Goal: Information Seeking & Learning: Understand process/instructions

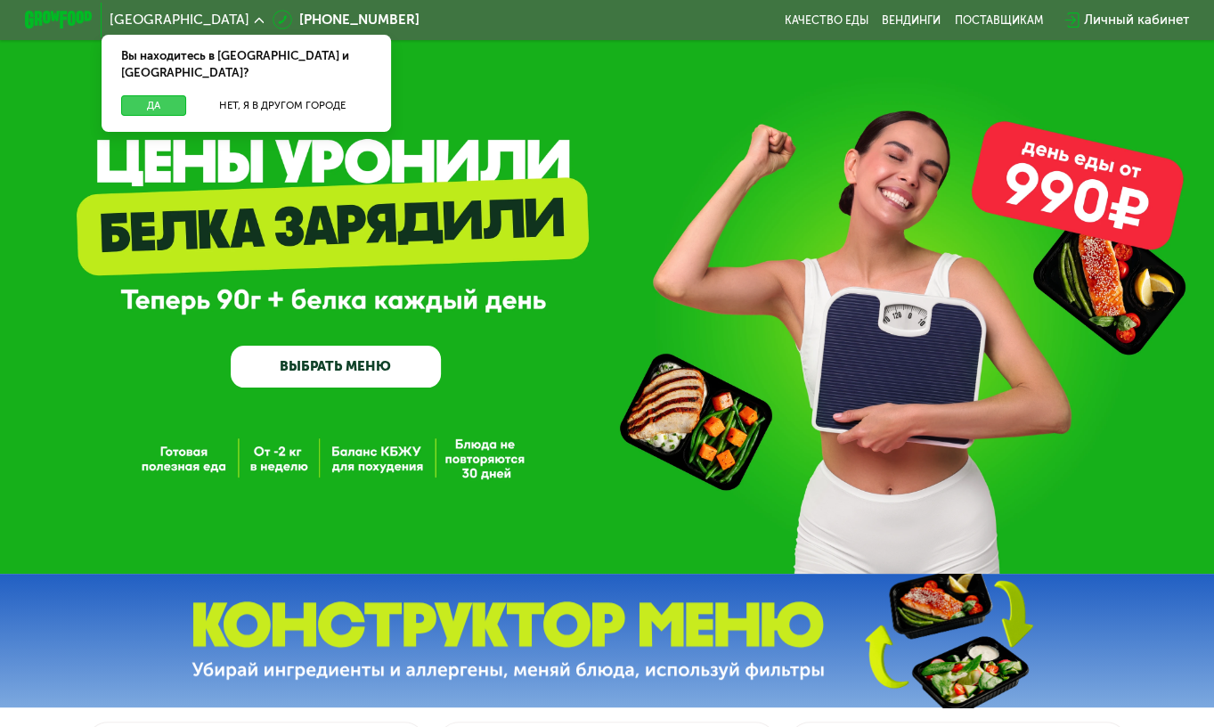
click at [124, 95] on button "Да" at bounding box center [153, 105] width 65 height 20
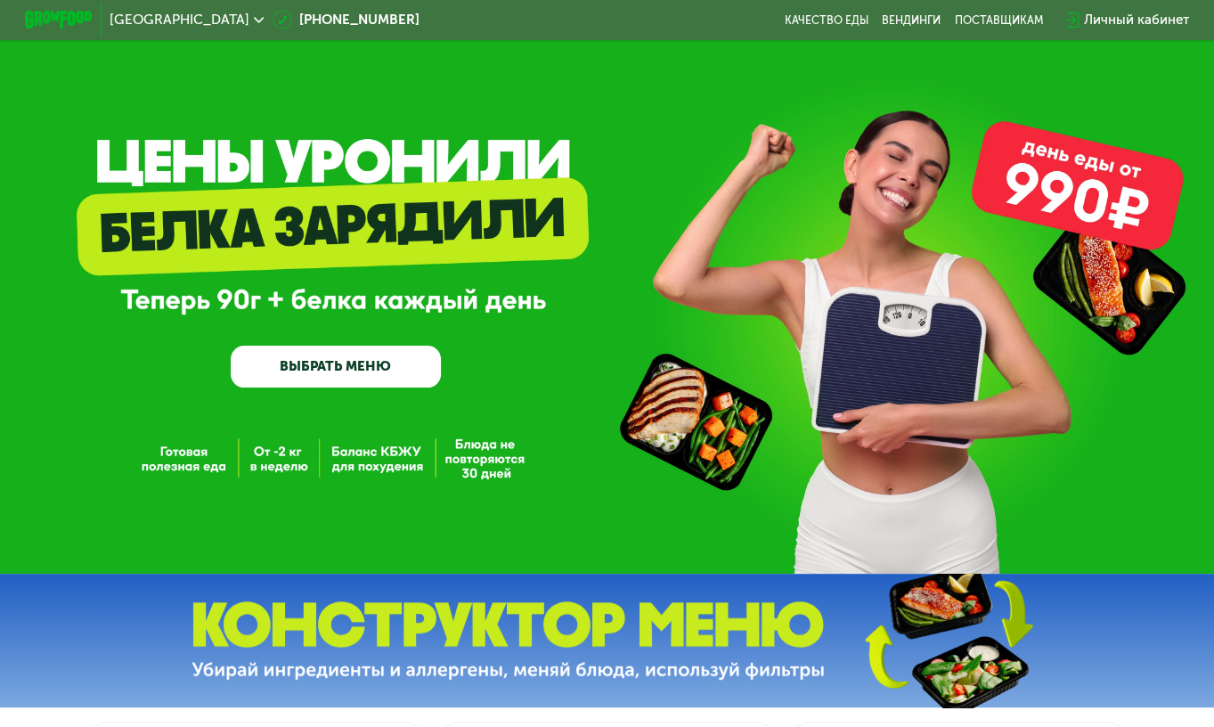
click at [321, 382] on link "ВЫБРАТЬ МЕНЮ" at bounding box center [336, 367] width 210 height 42
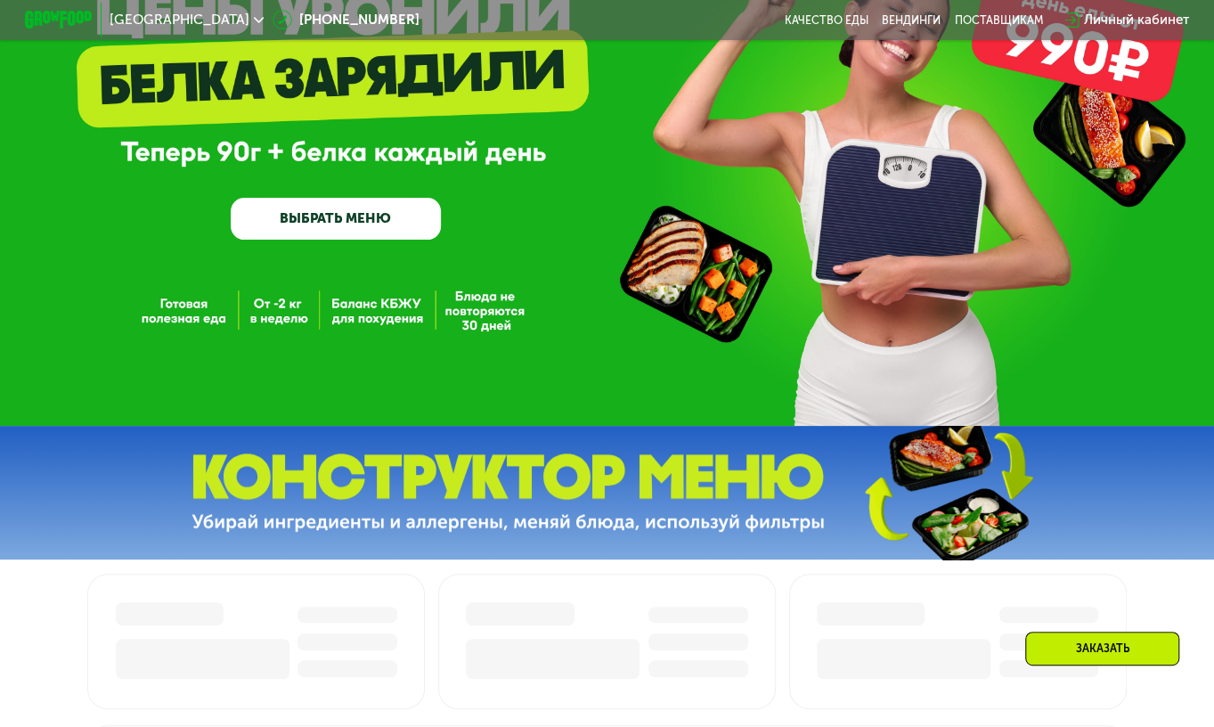
scroll to position [135, 0]
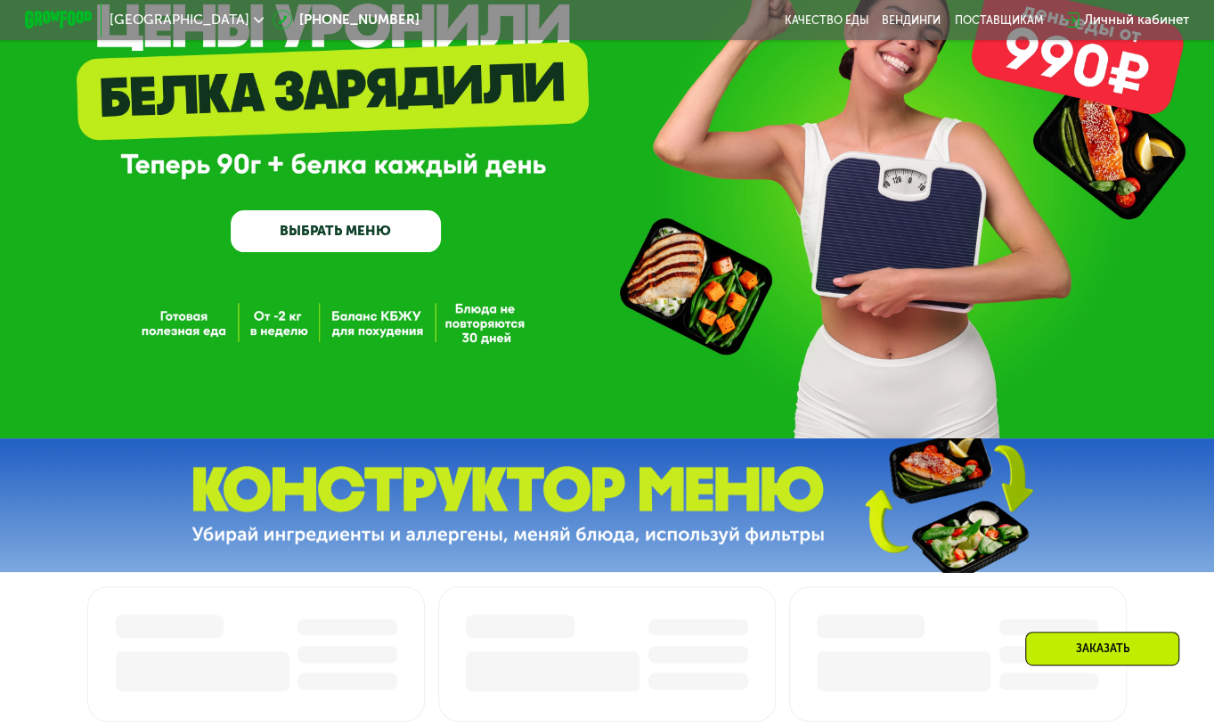
click at [335, 219] on link "ВЫБРАТЬ МЕНЮ" at bounding box center [336, 231] width 210 height 42
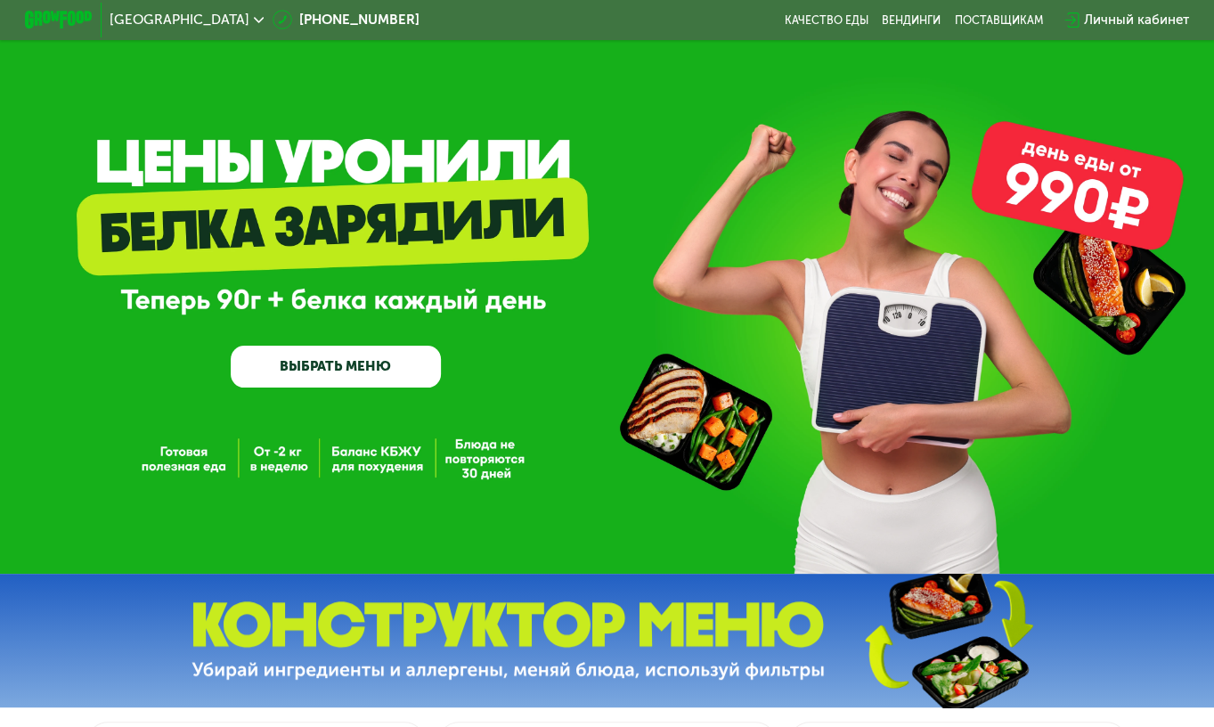
click at [292, 357] on link "ВЫБРАТЬ МЕНЮ" at bounding box center [336, 367] width 210 height 42
click at [299, 369] on link "ВЫБРАТЬ МЕНЮ" at bounding box center [336, 367] width 210 height 42
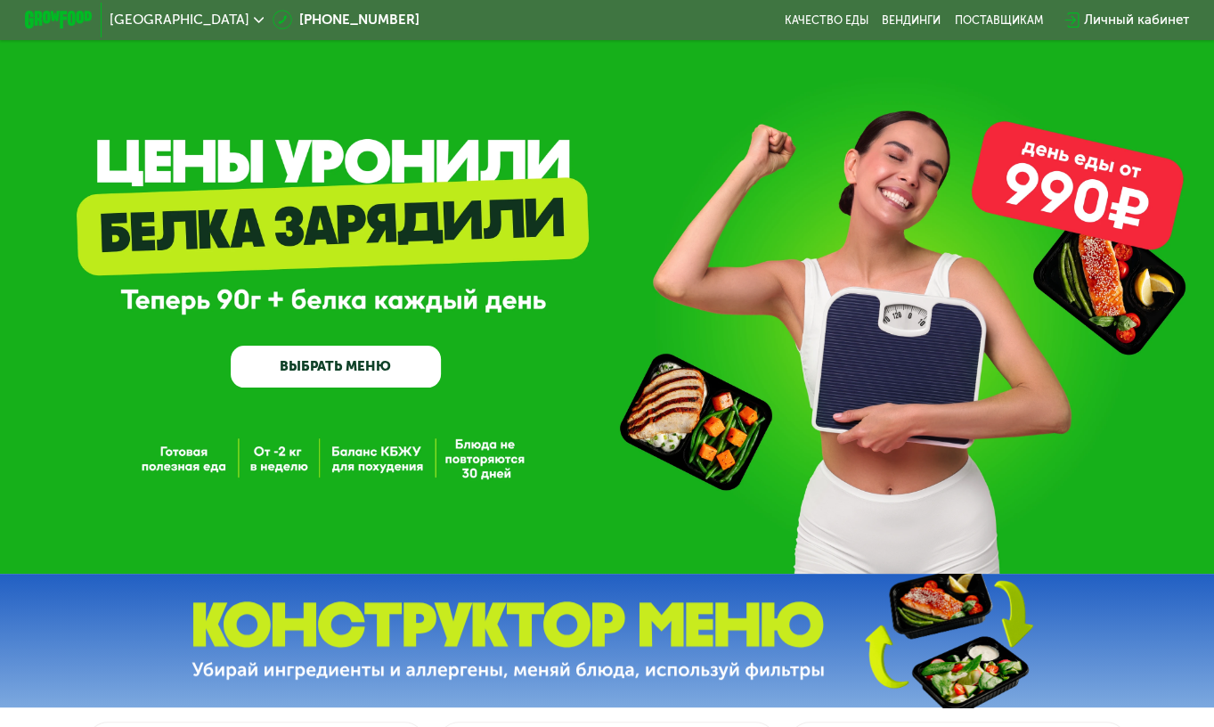
click at [299, 369] on link "ВЫБРАТЬ МЕНЮ" at bounding box center [336, 367] width 210 height 42
click at [302, 361] on link "ВЫБРАТЬ МЕНЮ" at bounding box center [336, 367] width 210 height 42
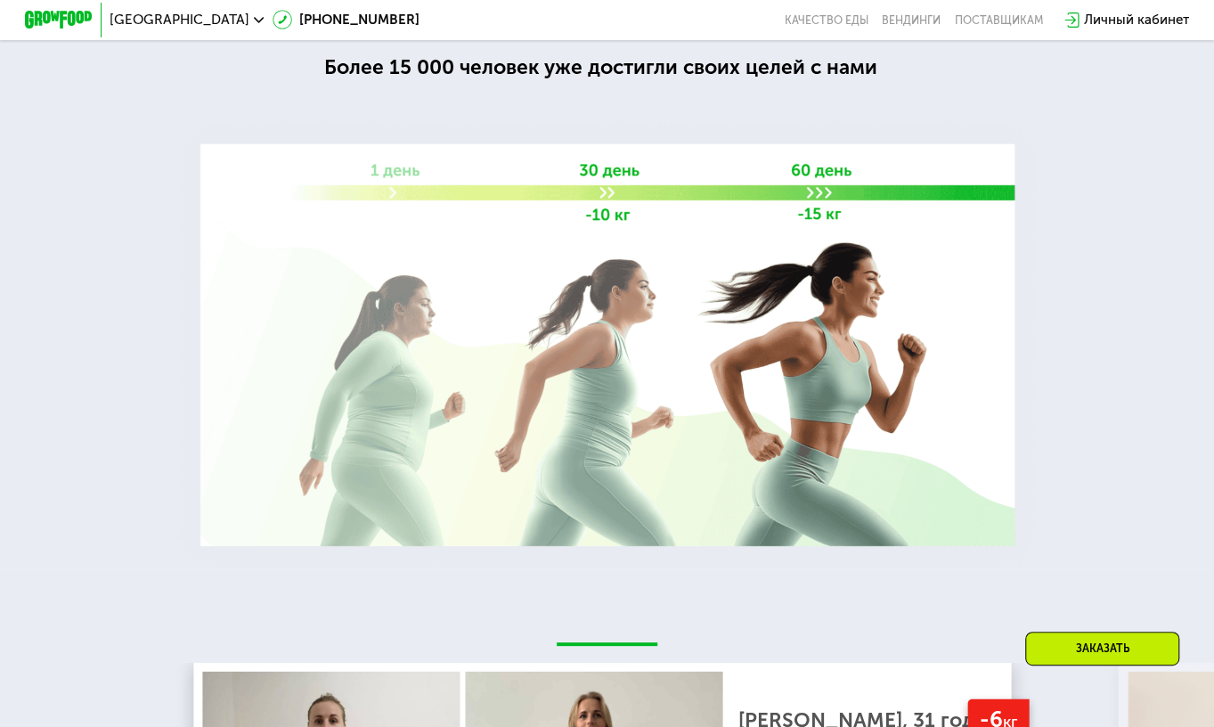
scroll to position [2999, 0]
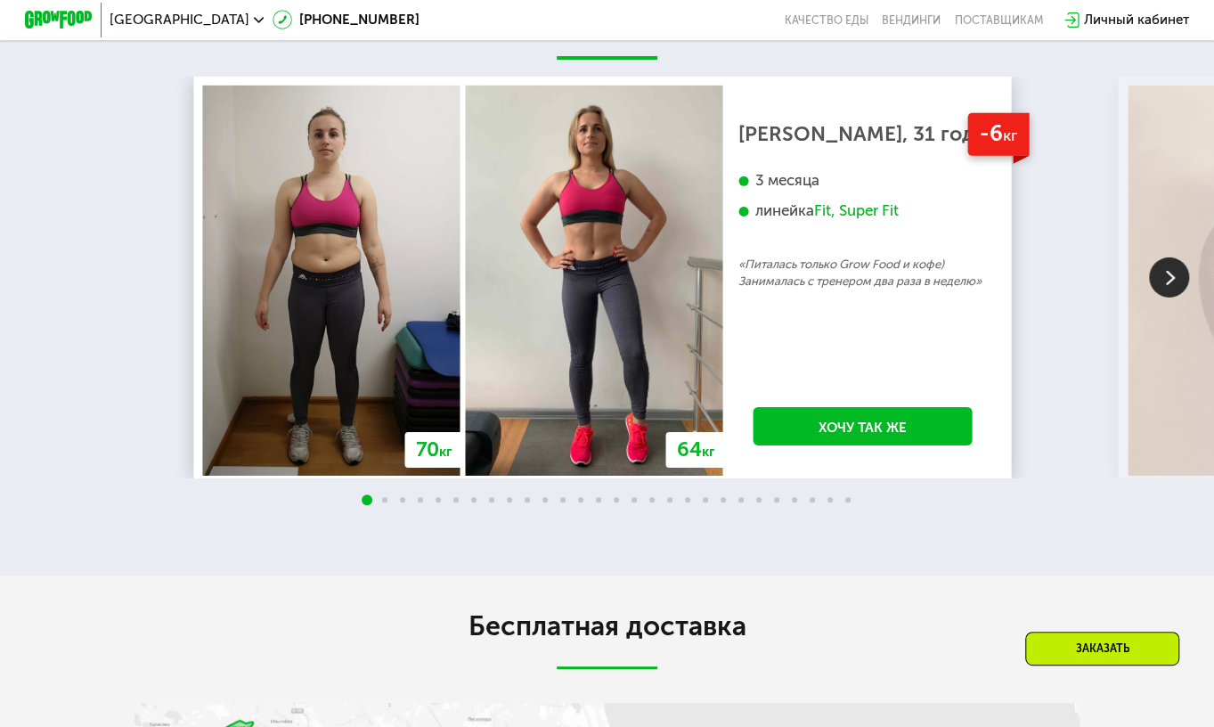
click at [1170, 297] on img at bounding box center [1169, 277] width 40 height 40
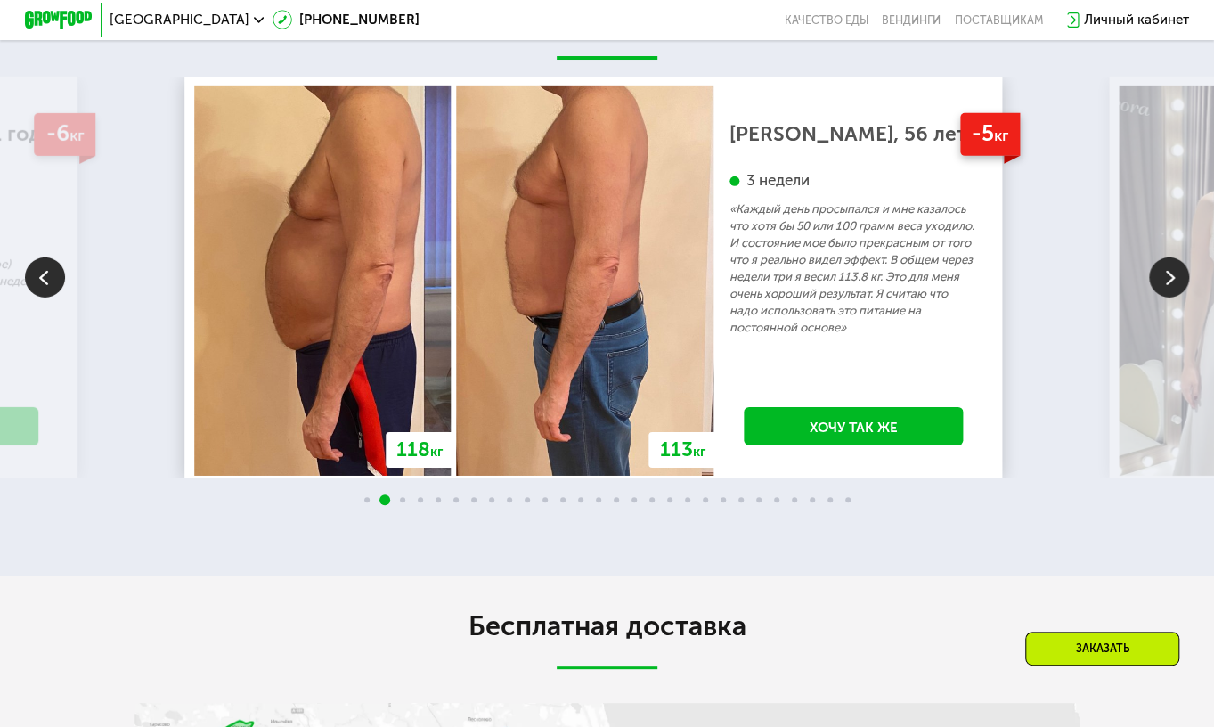
click at [1170, 297] on img at bounding box center [1169, 277] width 40 height 40
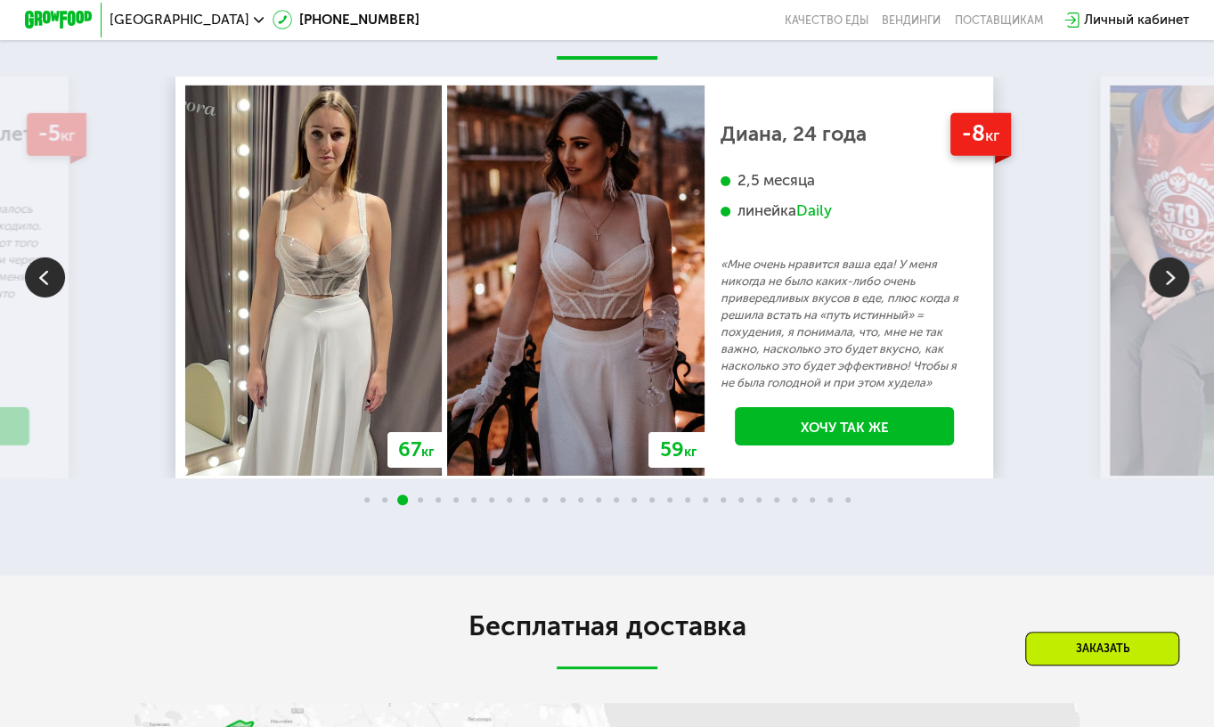
click at [1170, 297] on img at bounding box center [1169, 277] width 40 height 40
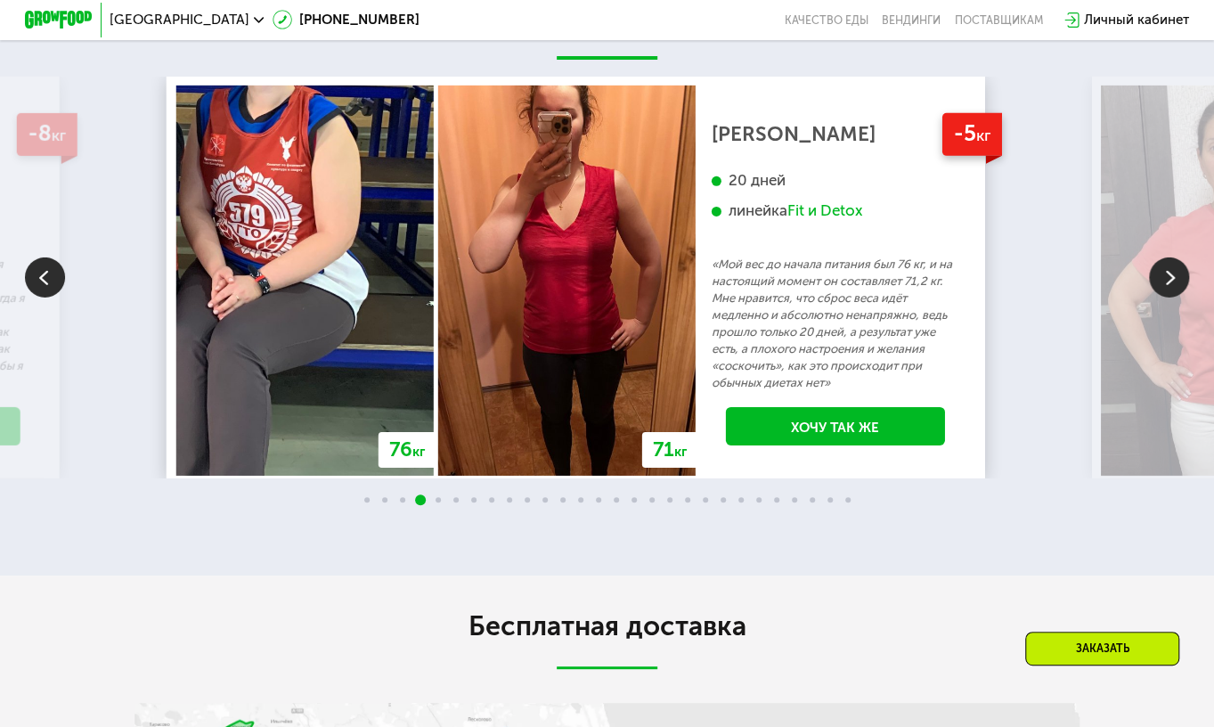
click at [1170, 297] on img at bounding box center [1169, 277] width 40 height 40
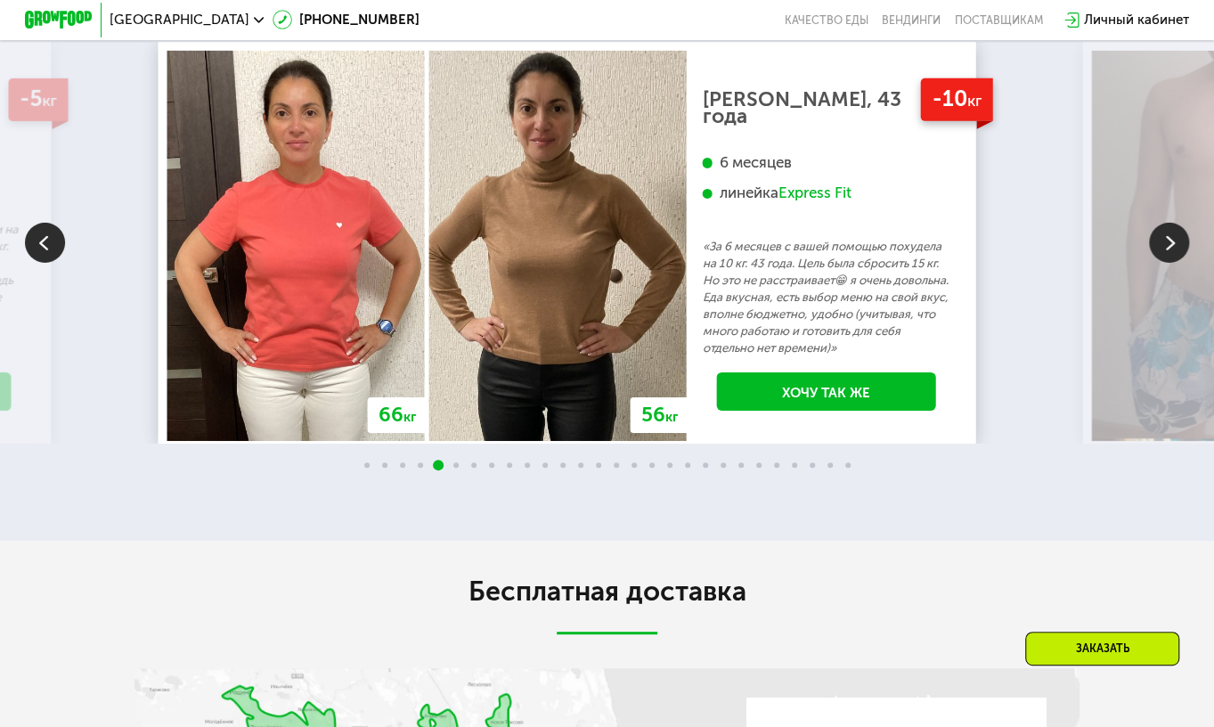
scroll to position [3030, 0]
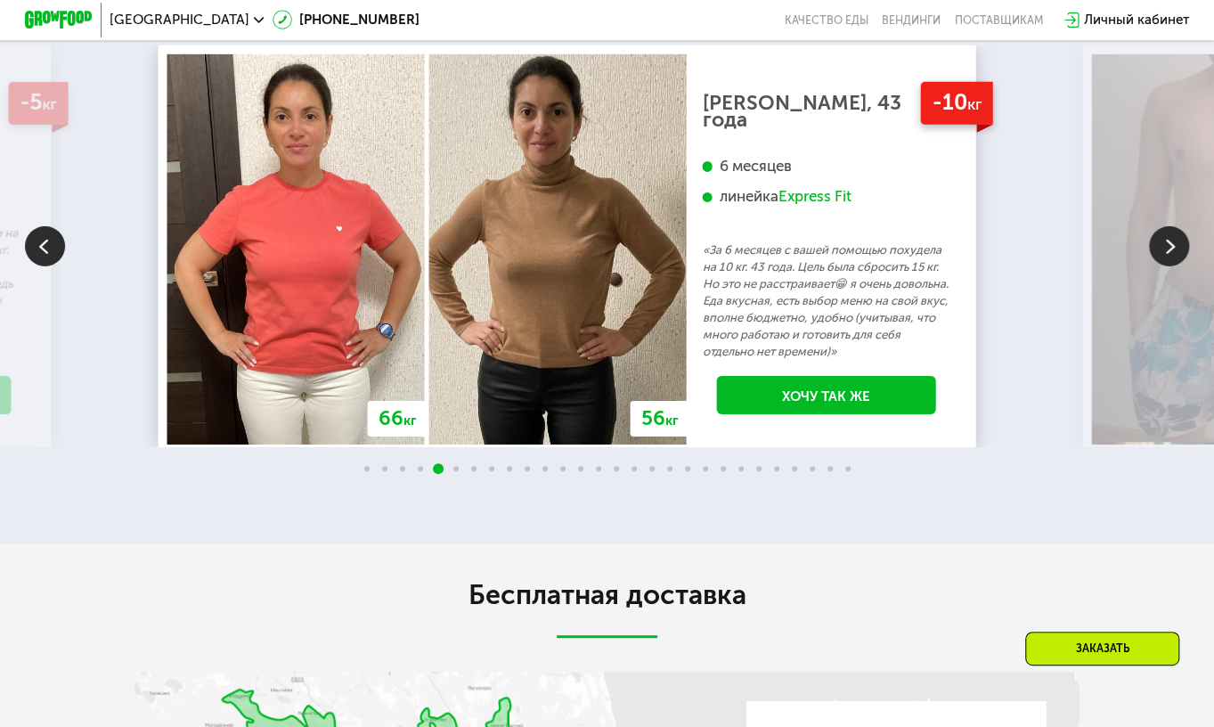
click at [1163, 265] on img at bounding box center [1169, 246] width 40 height 40
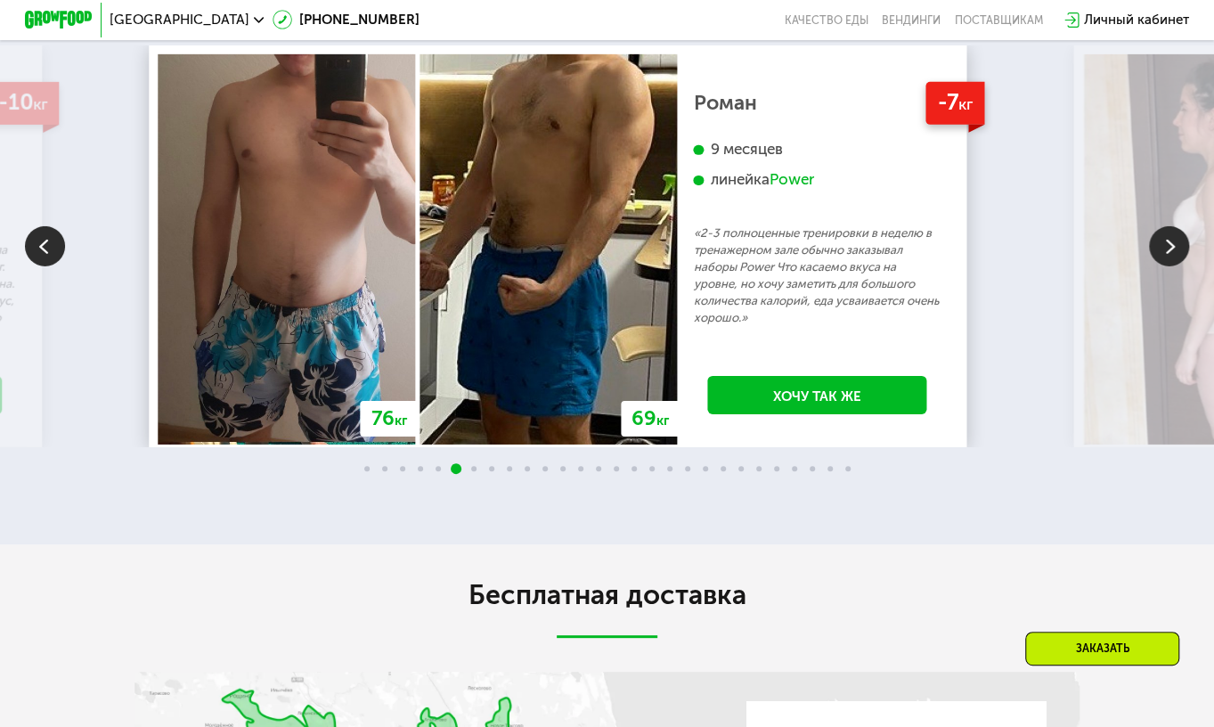
click at [1163, 265] on img at bounding box center [1169, 246] width 40 height 40
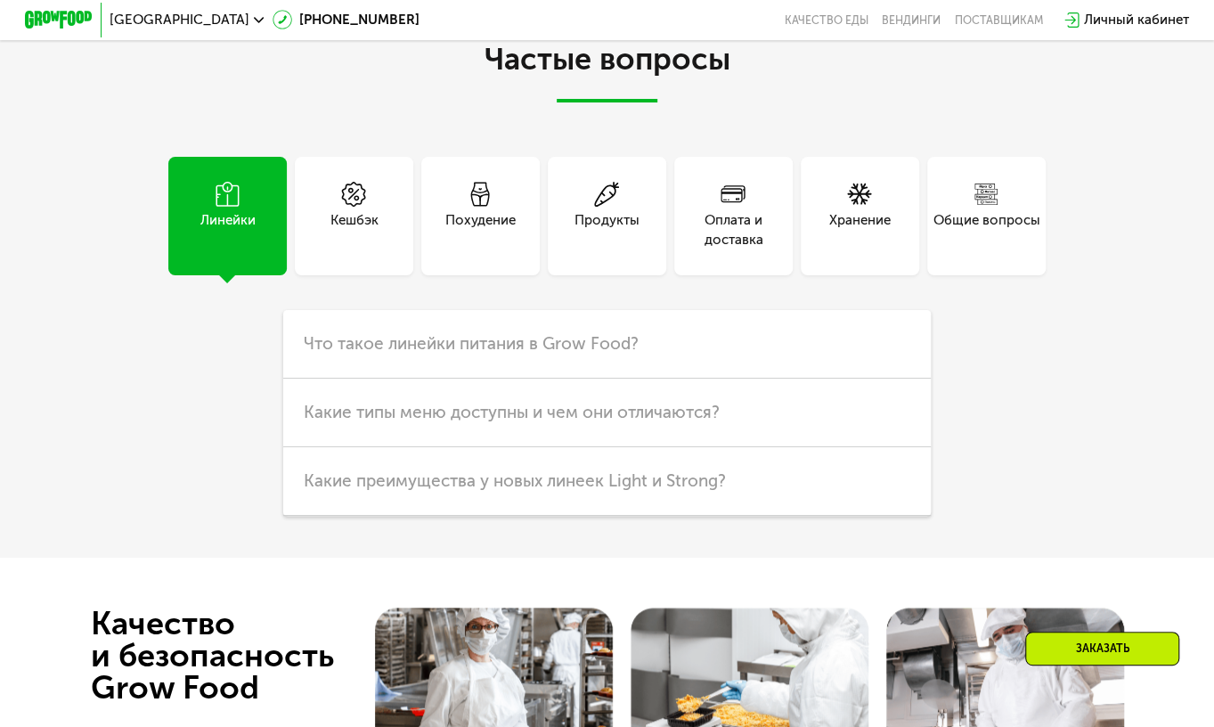
scroll to position [4191, 0]
click at [701, 249] on div "Оплата и доставка" at bounding box center [733, 229] width 118 height 40
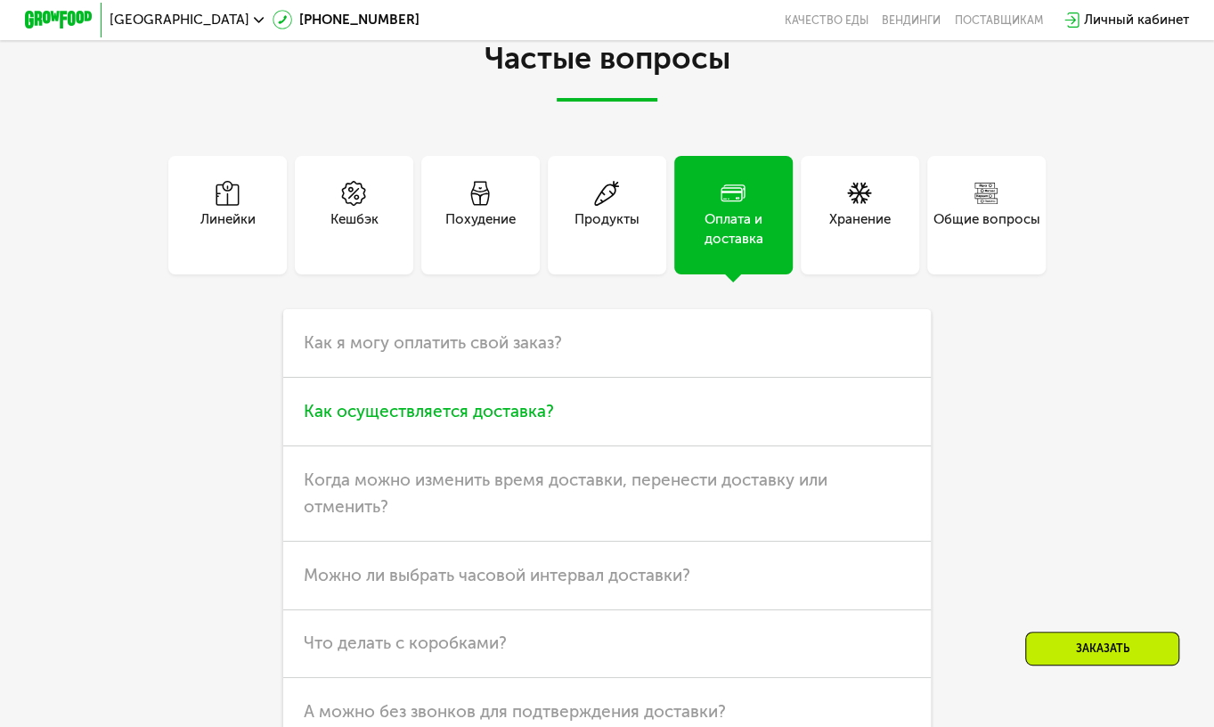
click at [458, 421] on span "Как осуществляется доставка?" at bounding box center [429, 411] width 250 height 20
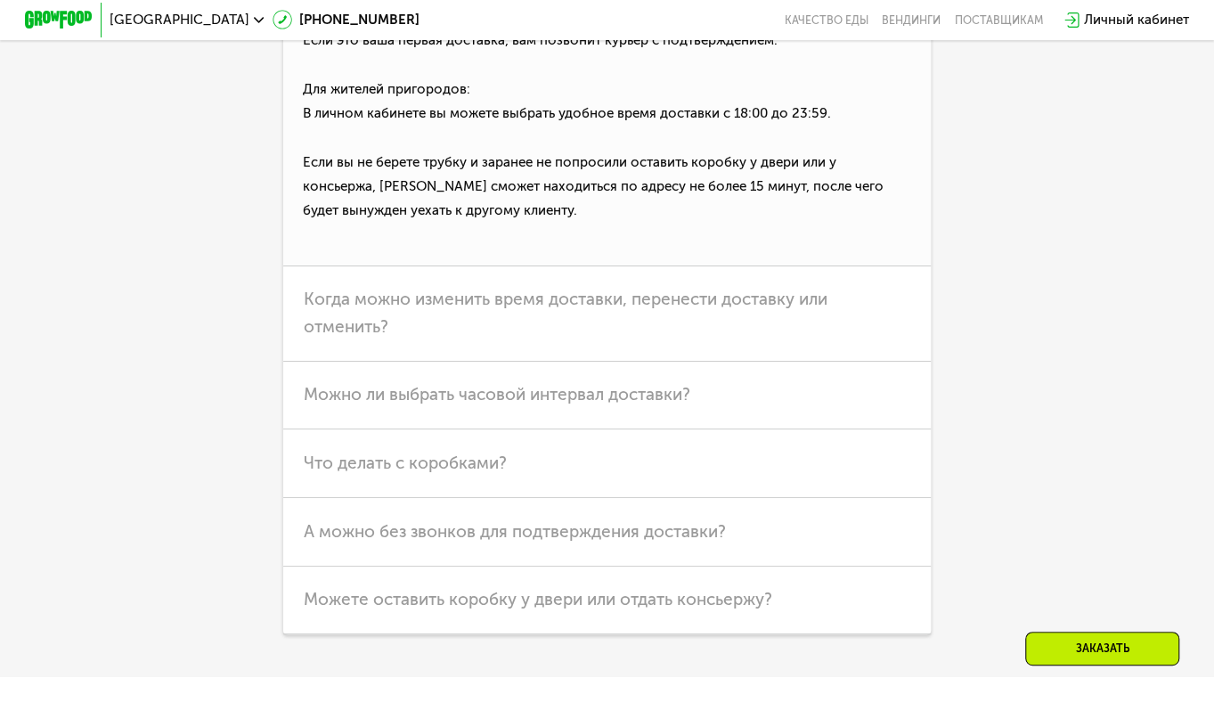
scroll to position [4739, 0]
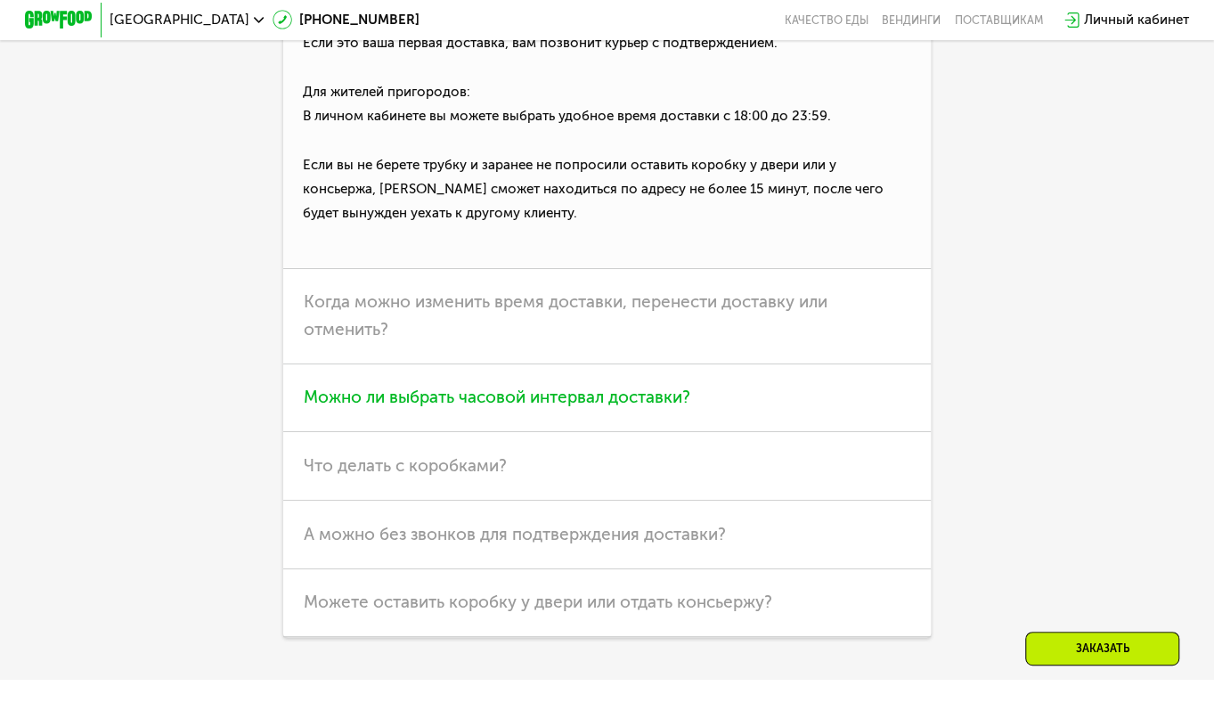
click at [468, 407] on span "Можно ли выбрать часовой интервал доставки?" at bounding box center [497, 397] width 387 height 20
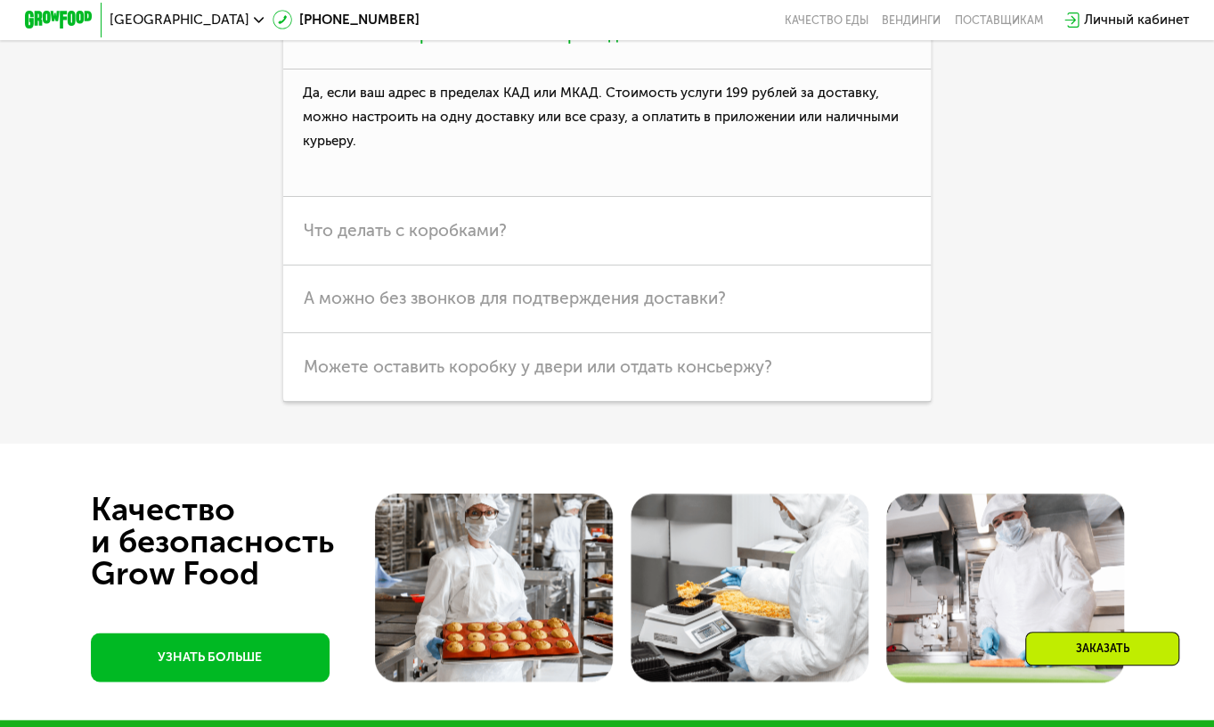
scroll to position [4733, 0]
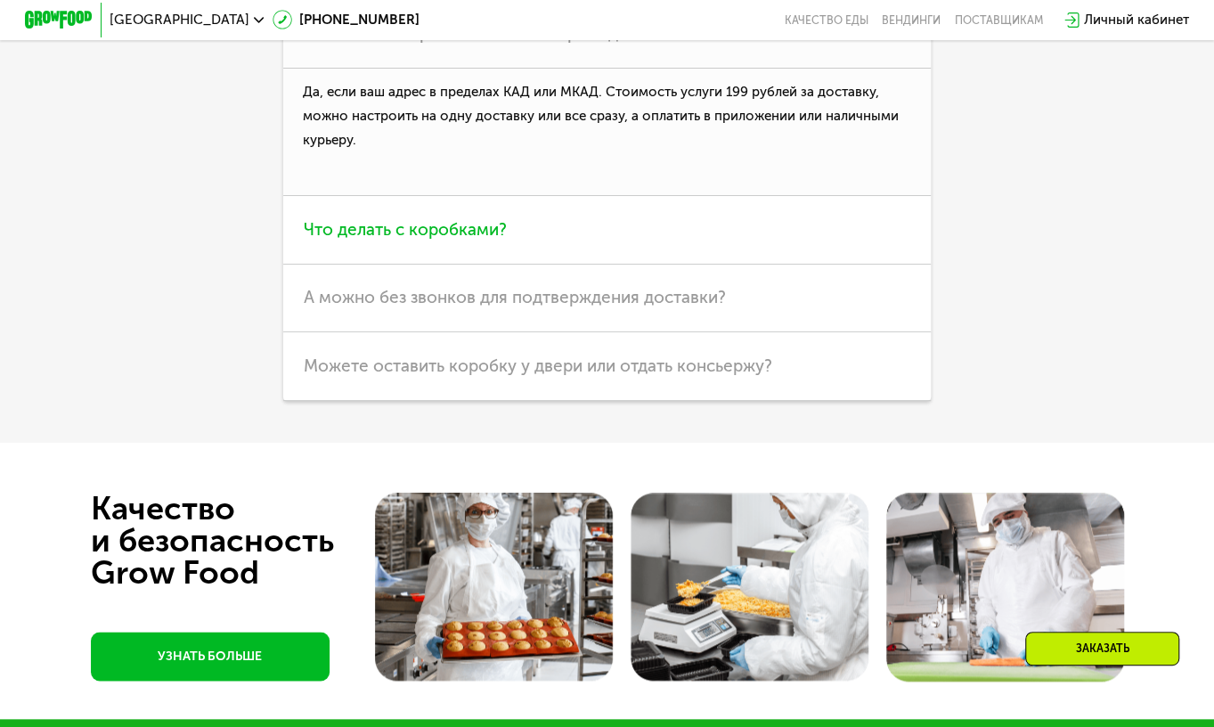
click at [490, 265] on h3 "Что делать с коробками?" at bounding box center [606, 230] width 647 height 69
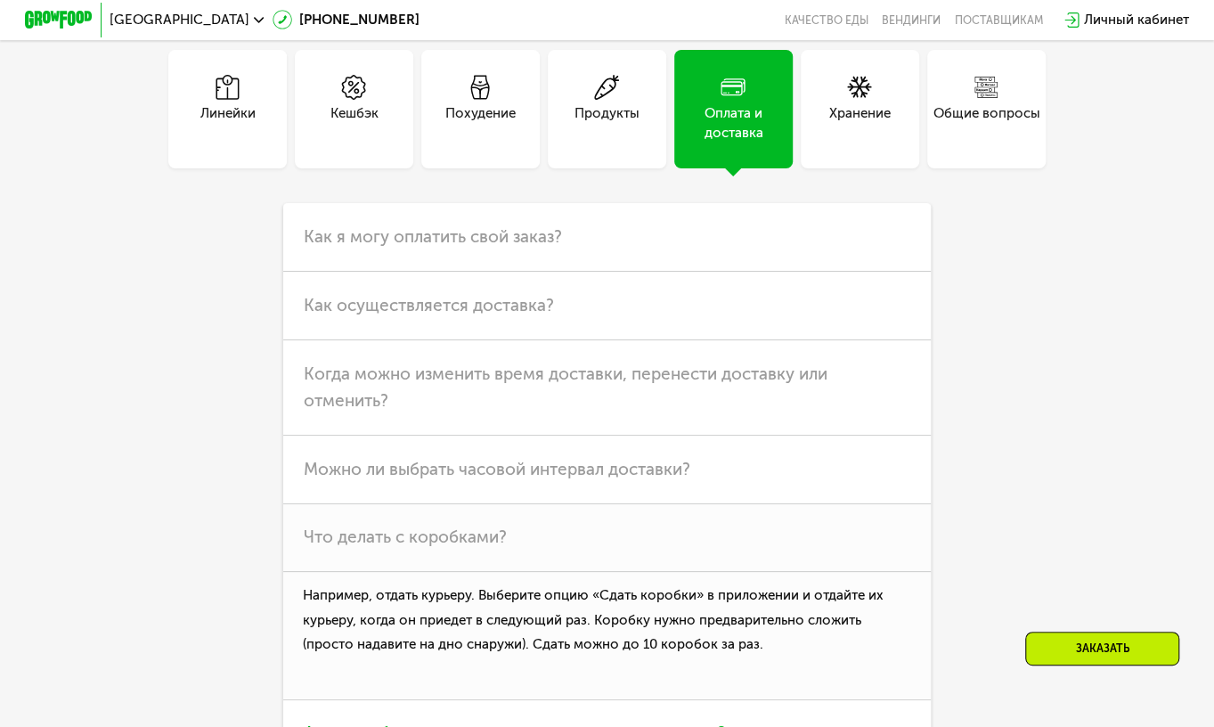
scroll to position [4299, 0]
click at [508, 245] on span "Как я могу оплатить свой заказ?" at bounding box center [433, 234] width 258 height 20
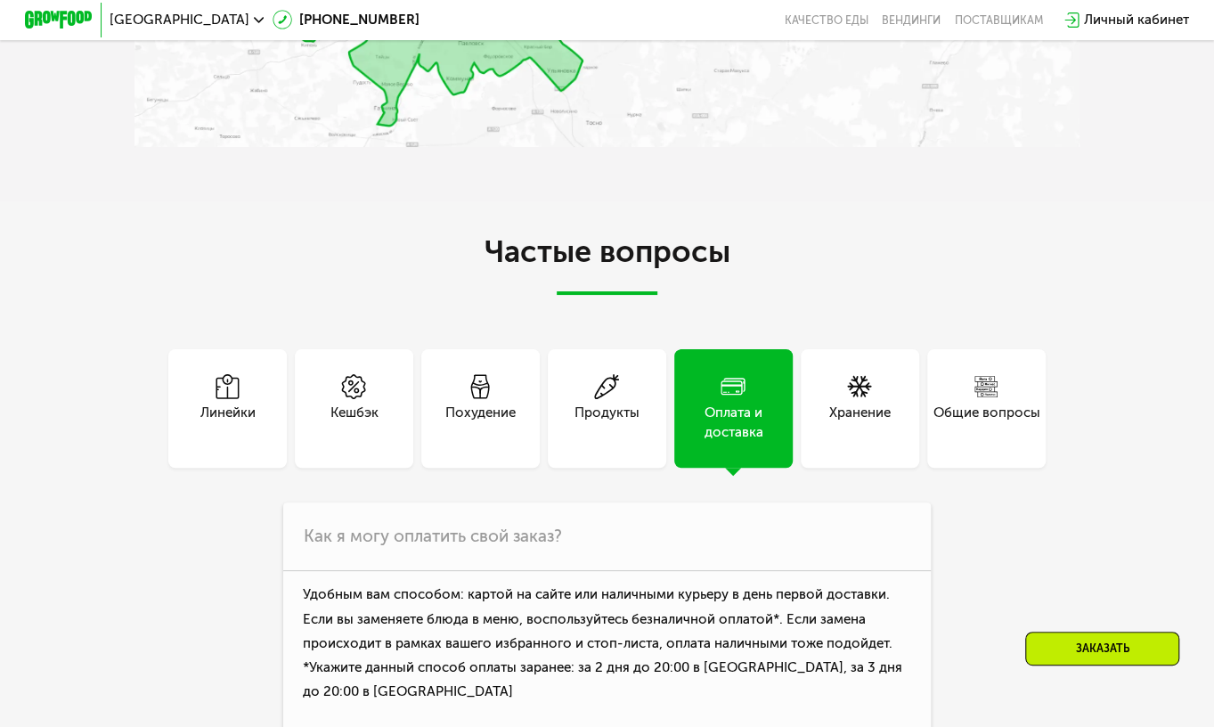
scroll to position [4000, 0]
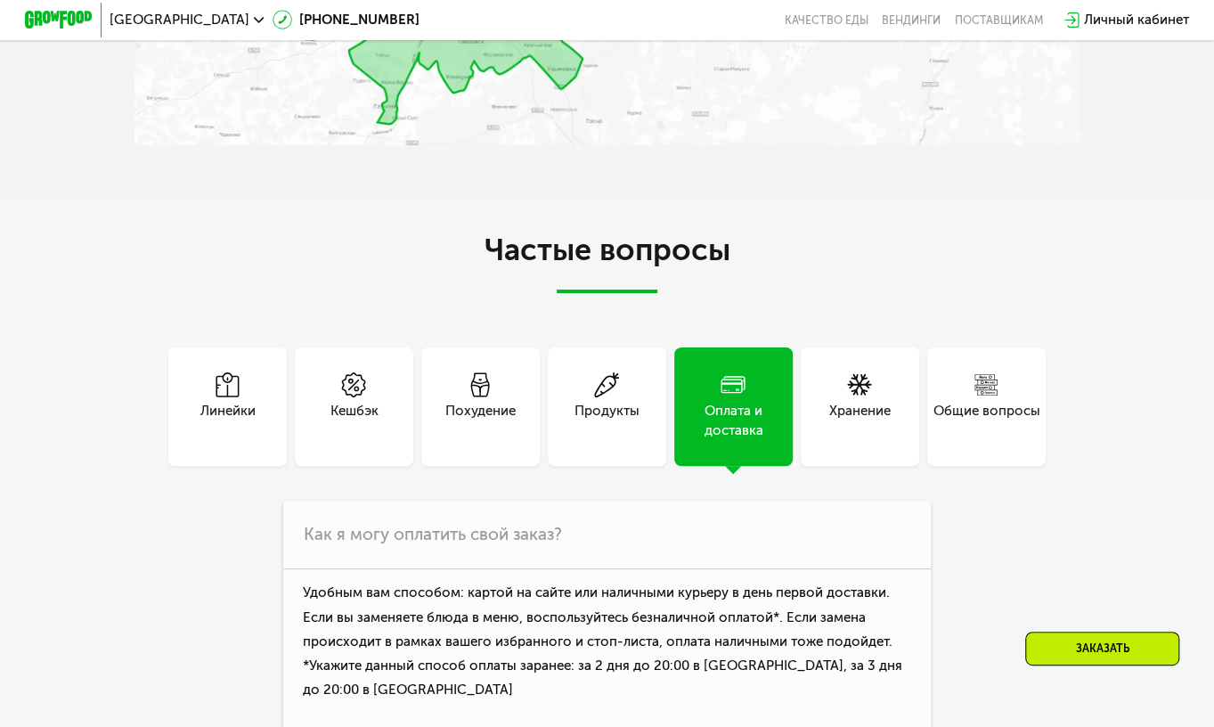
click at [826, 409] on div "Хранение" at bounding box center [860, 406] width 118 height 118
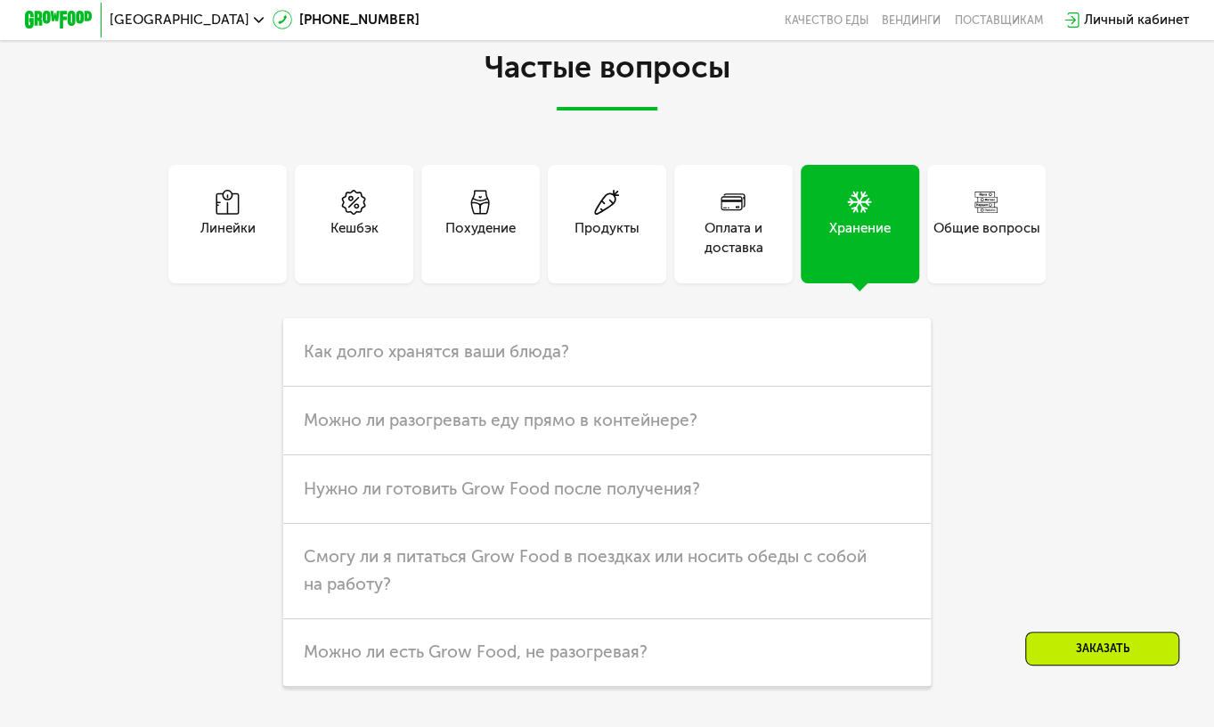
scroll to position [4183, 0]
click at [802, 386] on h3 "Как долго хранятся ваши блюда?" at bounding box center [606, 351] width 647 height 69
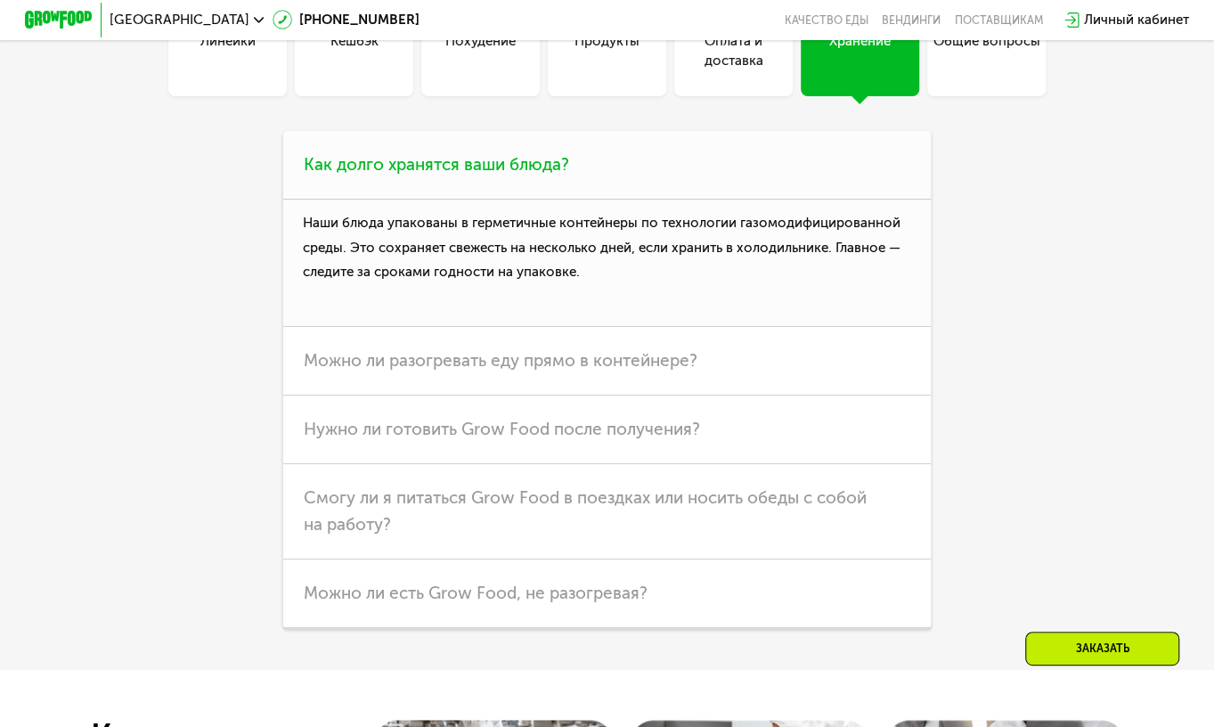
scroll to position [4373, 0]
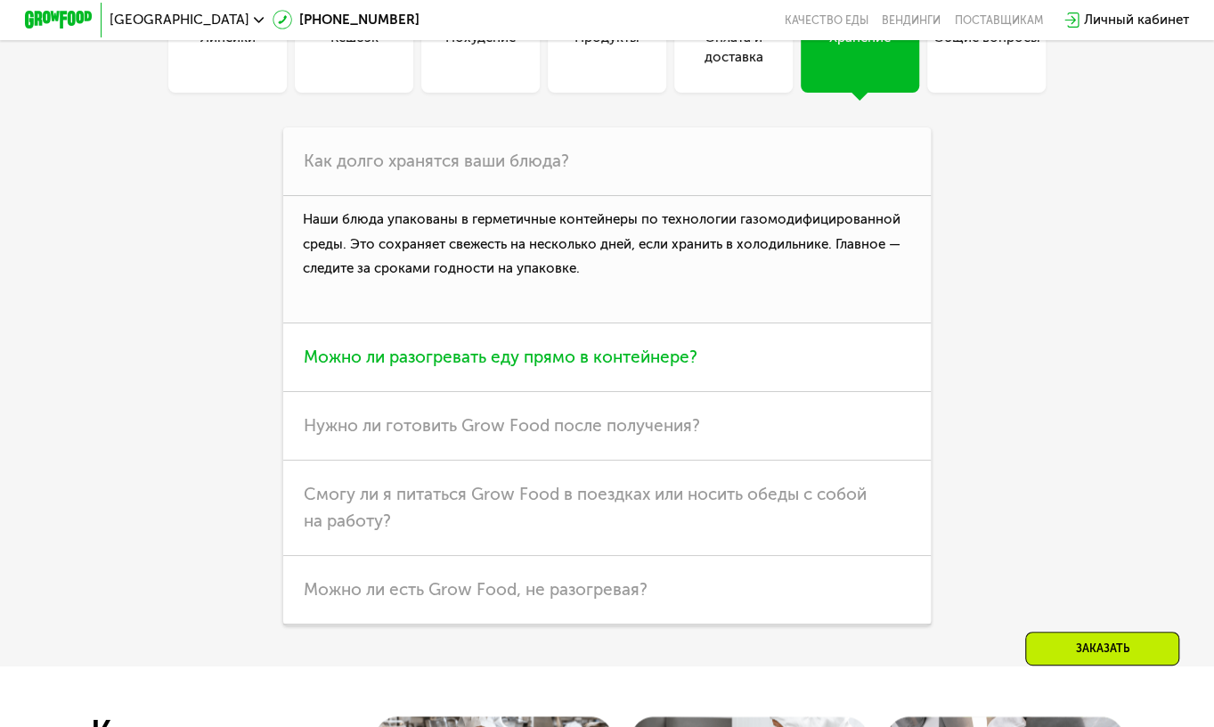
click at [663, 367] on span "Можно ли разогревать еду прямо в контейнере?" at bounding box center [501, 356] width 394 height 20
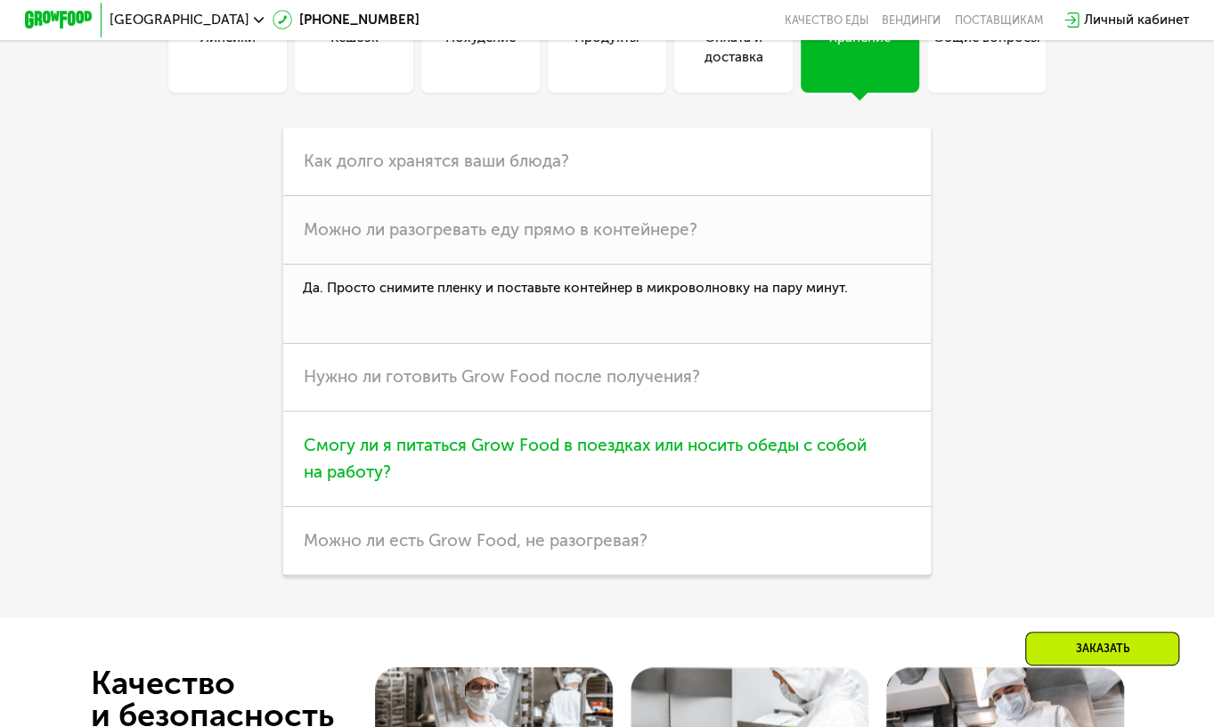
click at [528, 482] on span "Смогу ли я питаться Grow Food в поездках или носить обеды с собой на работу?" at bounding box center [585, 458] width 563 height 47
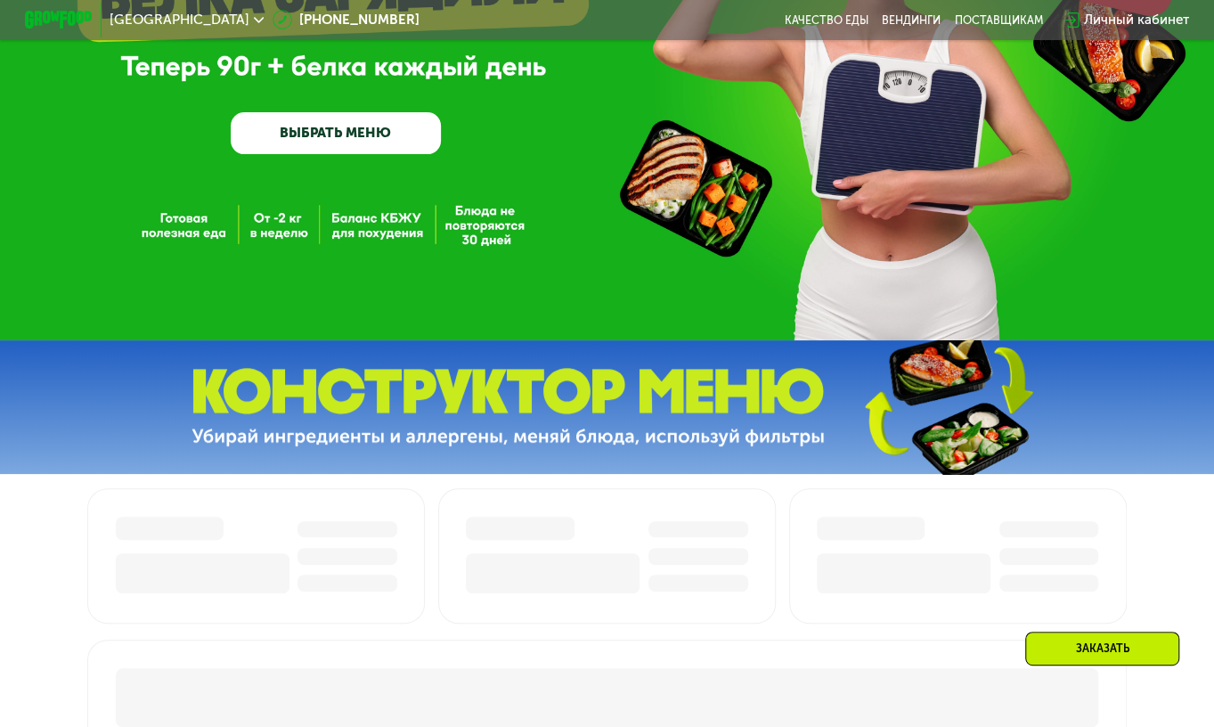
scroll to position [232, 0]
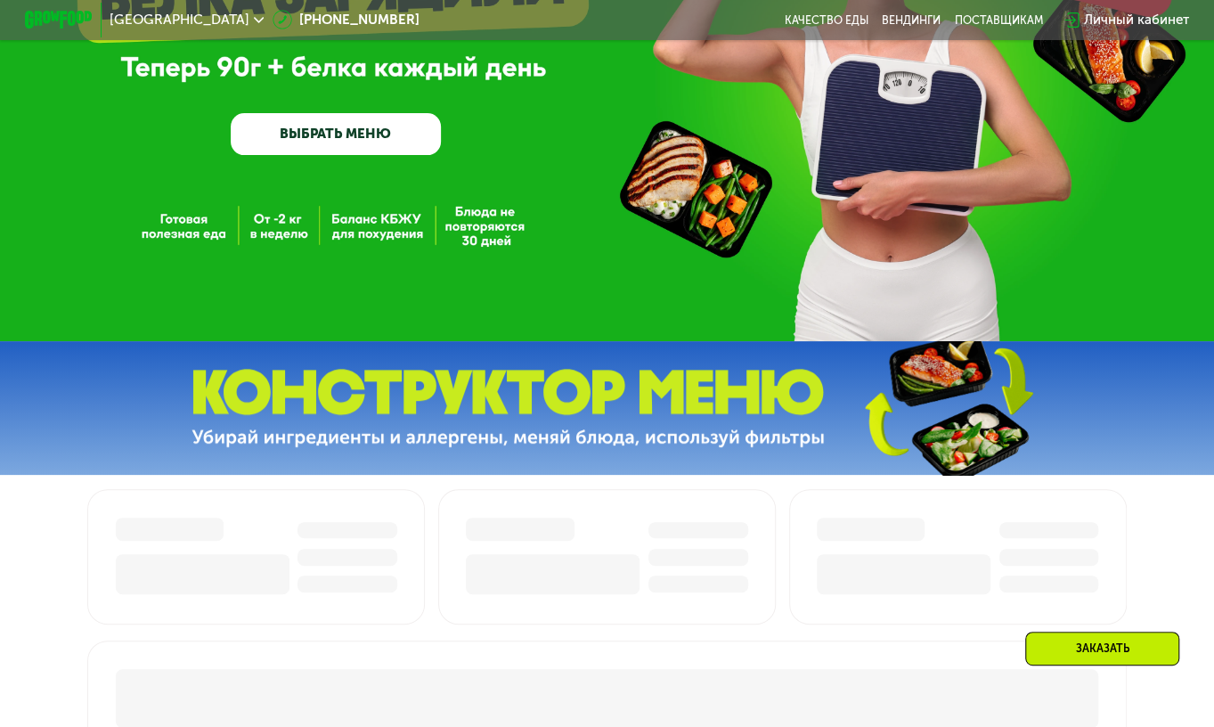
click at [372, 149] on link "ВЫБРАТЬ МЕНЮ" at bounding box center [336, 134] width 210 height 42
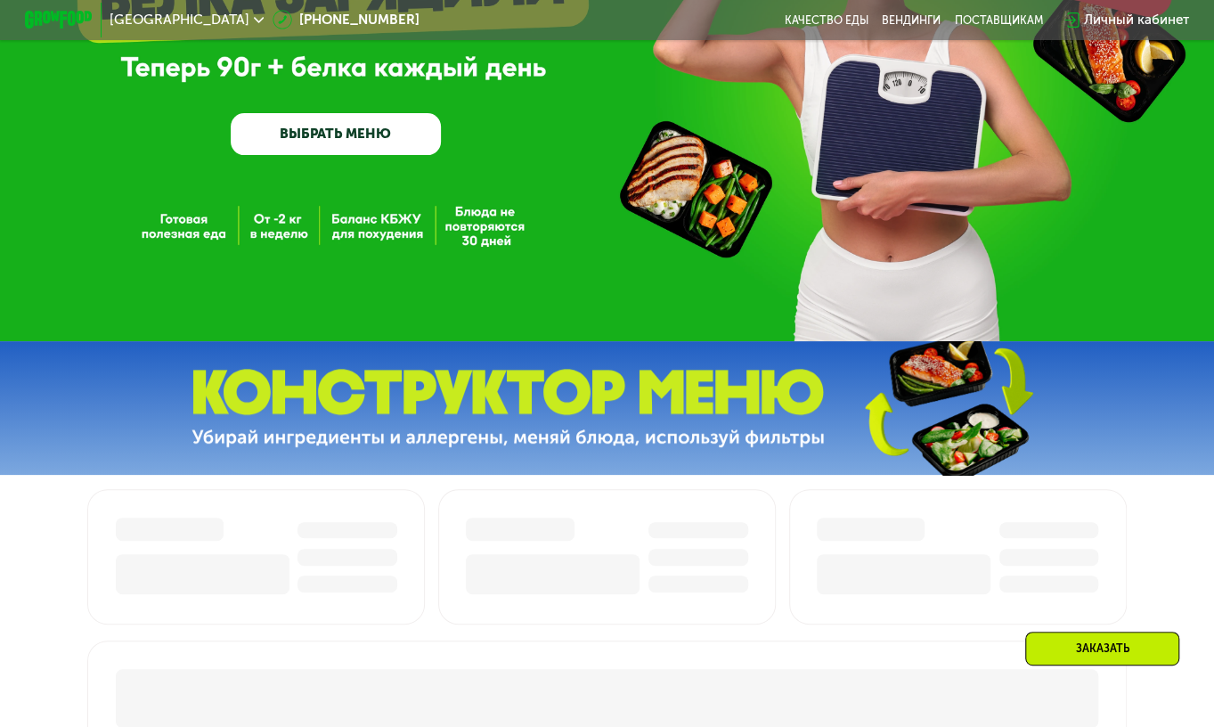
click at [1097, 637] on div "Заказать" at bounding box center [1102, 648] width 154 height 34
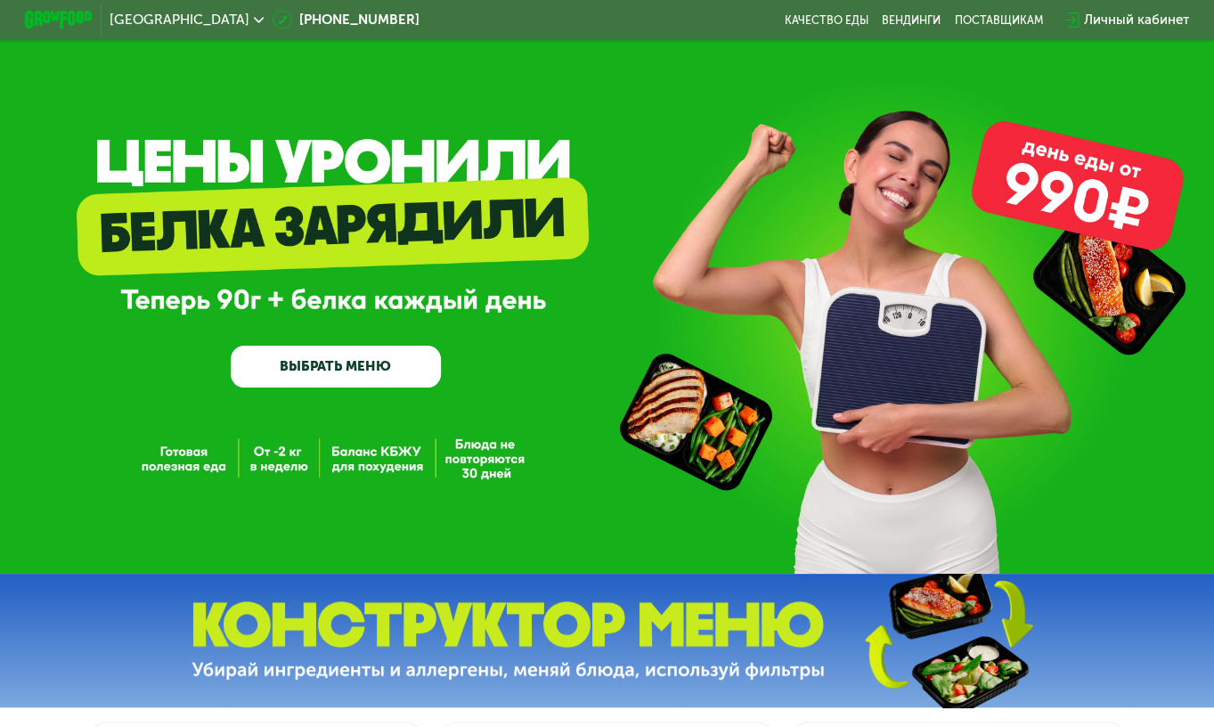
click at [383, 362] on link "ВЫБРАТЬ МЕНЮ" at bounding box center [336, 367] width 210 height 42
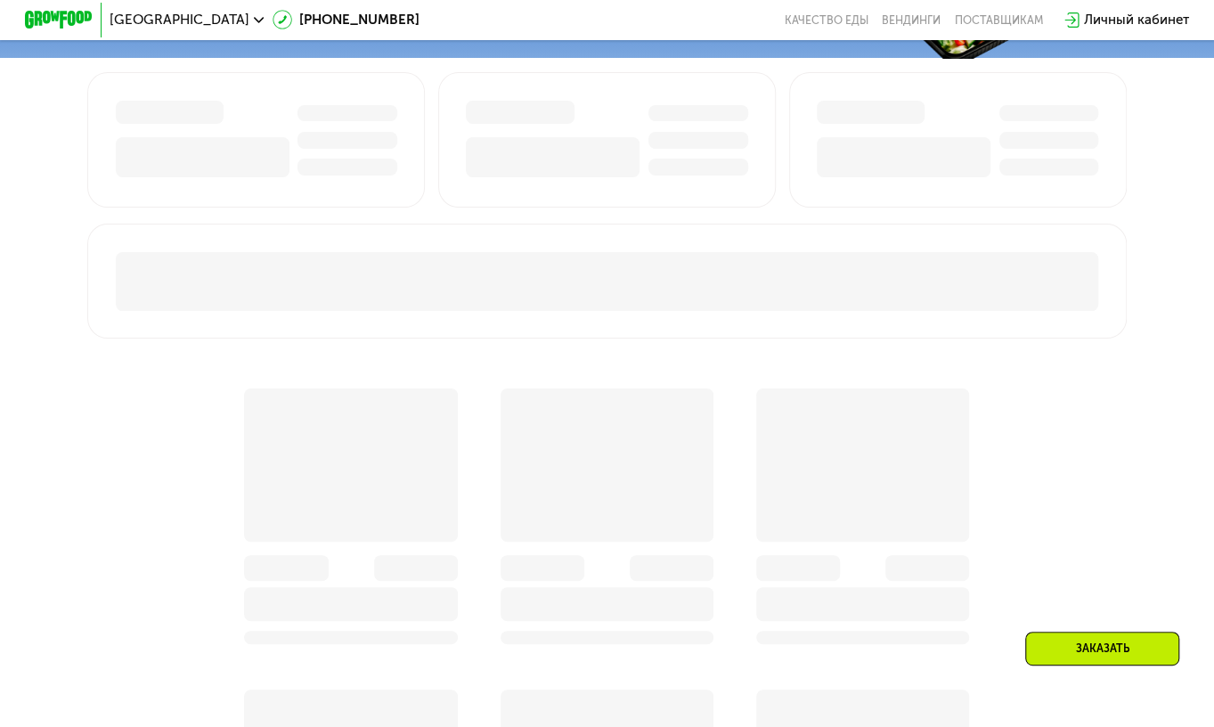
scroll to position [673, 0]
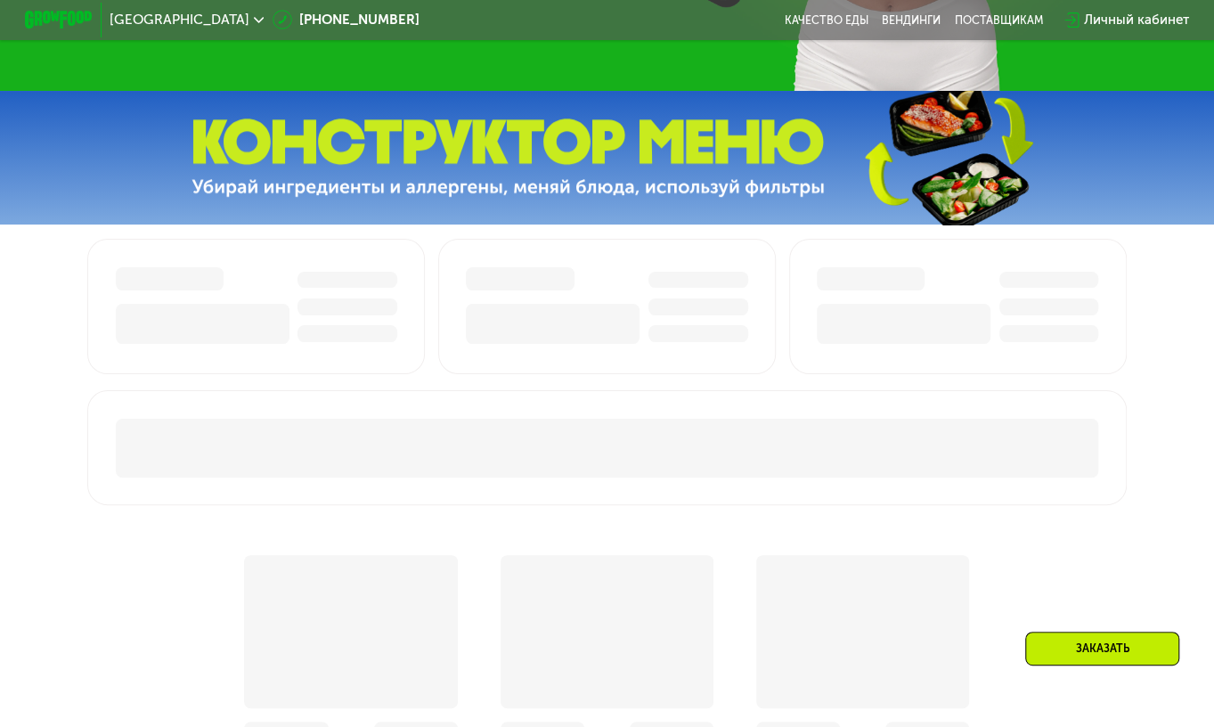
scroll to position [481, 0]
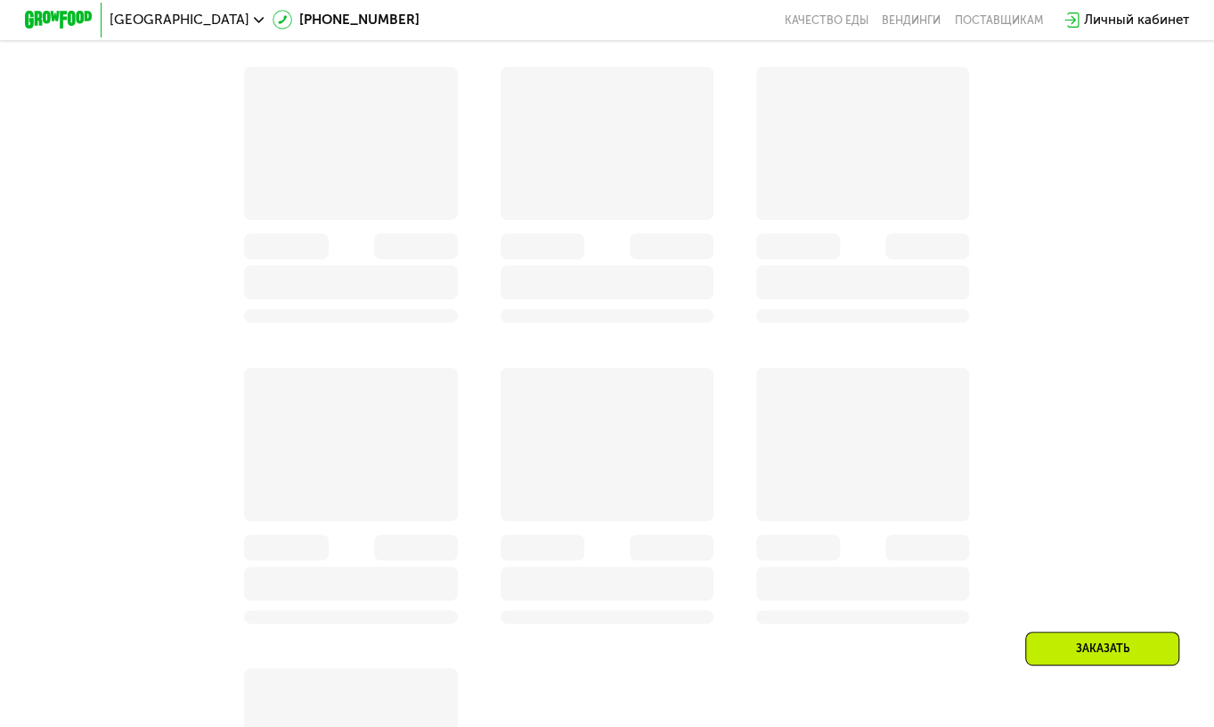
scroll to position [973, 0]
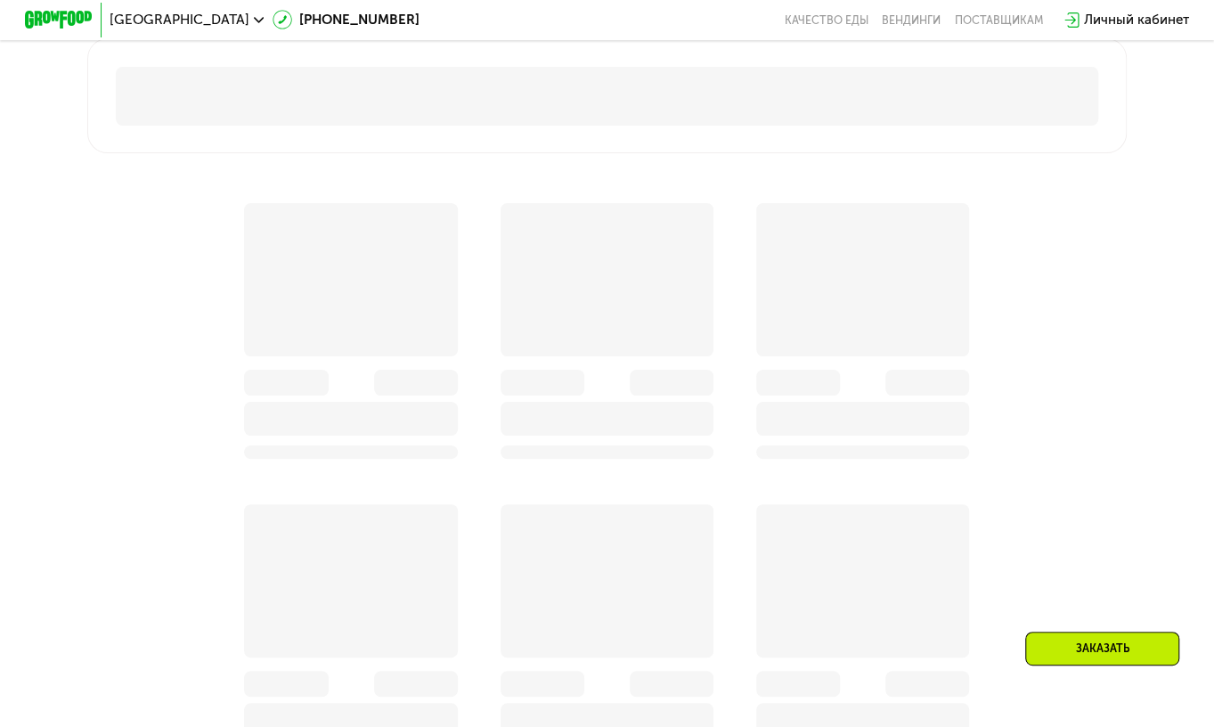
scroll to position [834, 0]
click at [119, 362] on div at bounding box center [606, 572] width 1038 height 807
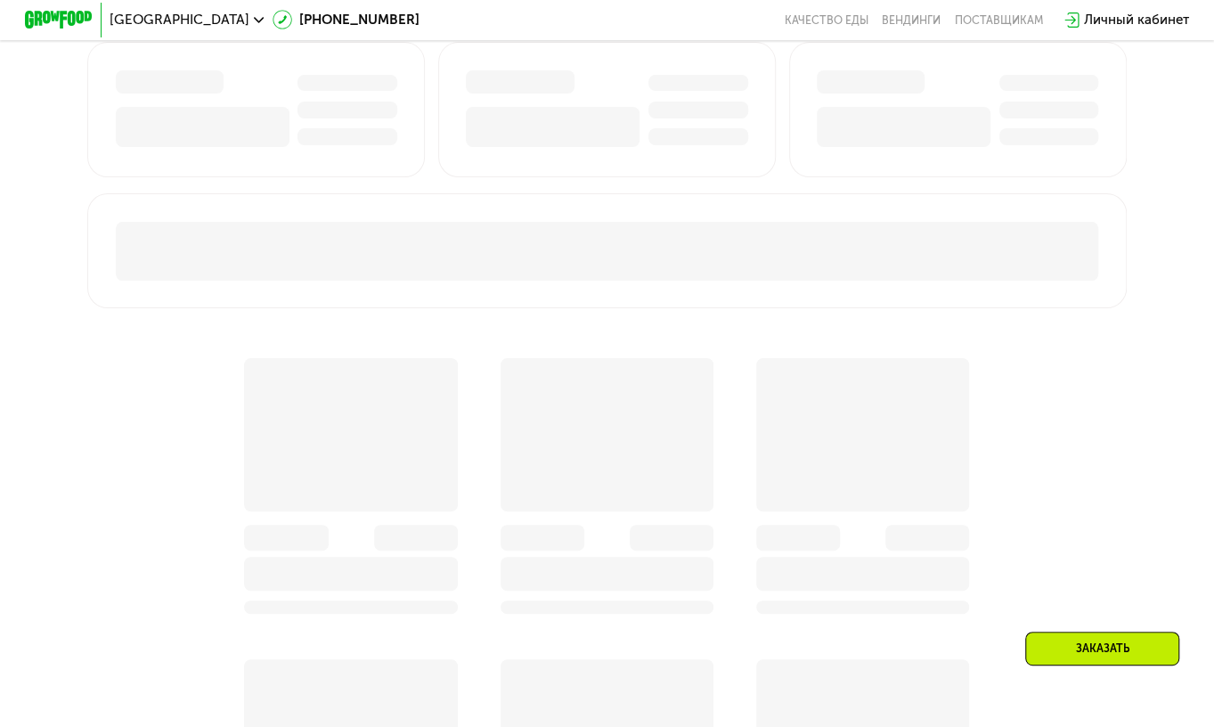
scroll to position [680, 0]
click at [479, 506] on div at bounding box center [607, 487] width 256 height 301
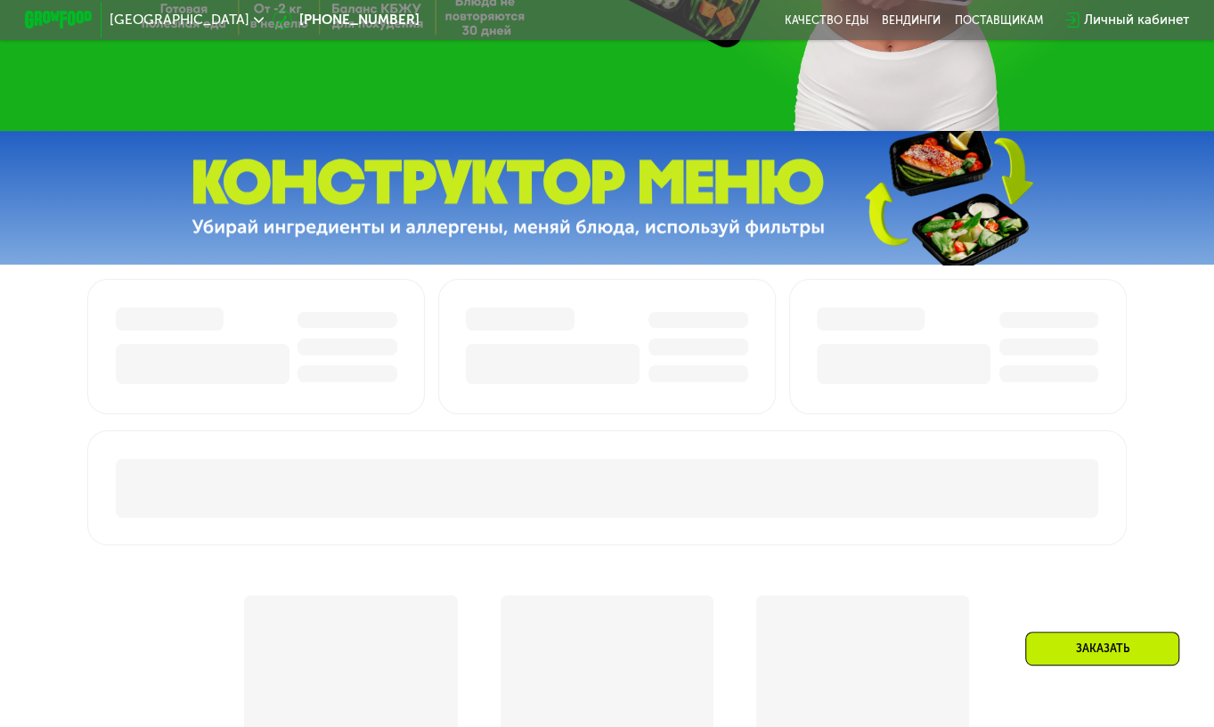
scroll to position [305, 0]
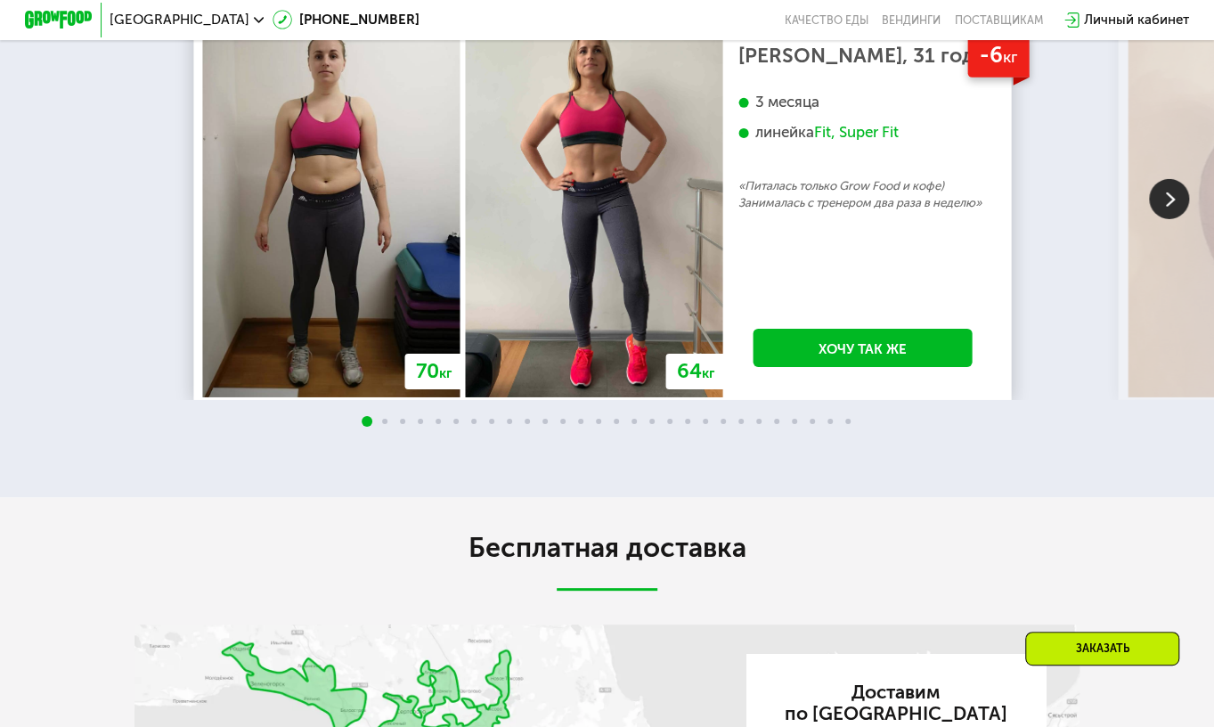
scroll to position [3089, 0]
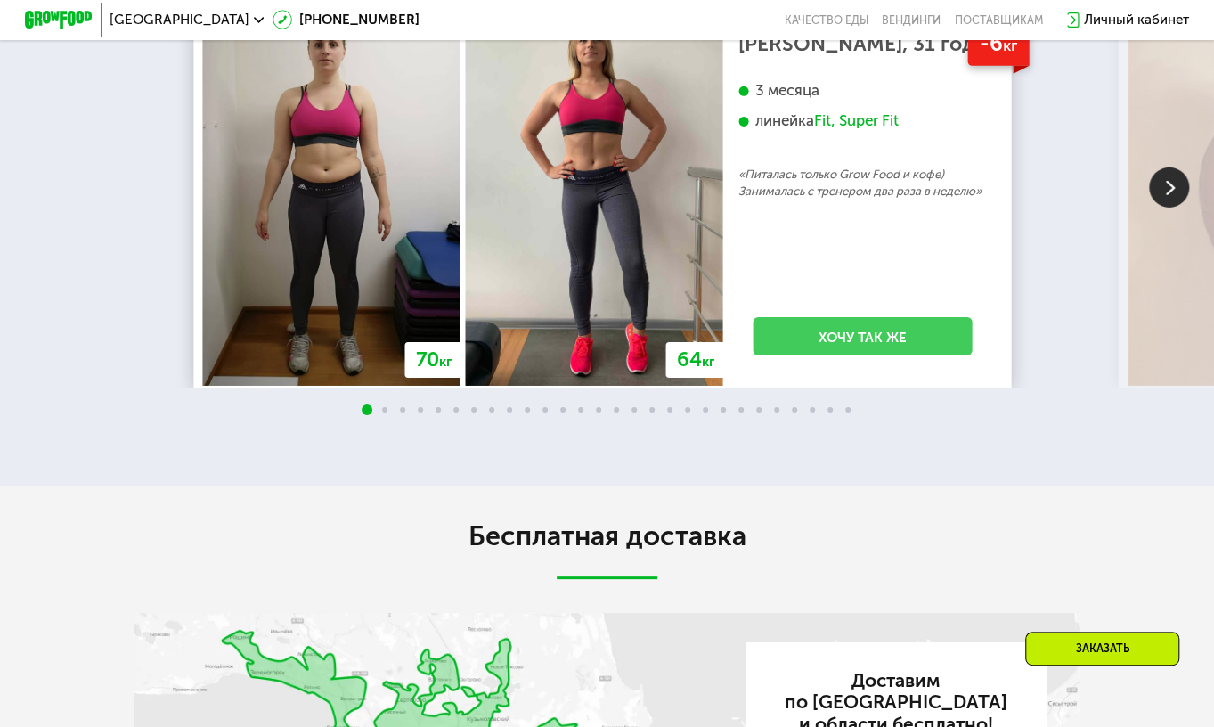
click at [901, 355] on link "Хочу так же" at bounding box center [862, 336] width 219 height 38
click at [843, 354] on link "Хочу так же" at bounding box center [862, 336] width 219 height 38
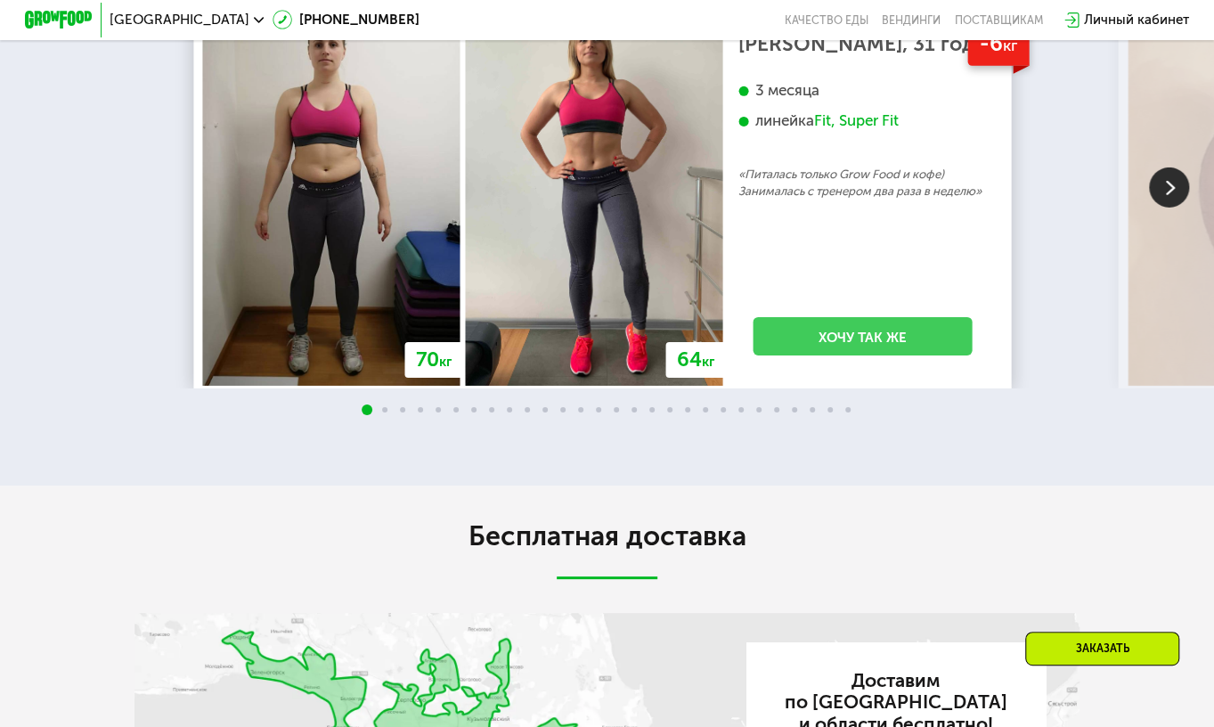
click at [843, 354] on link "Хочу так же" at bounding box center [862, 336] width 219 height 38
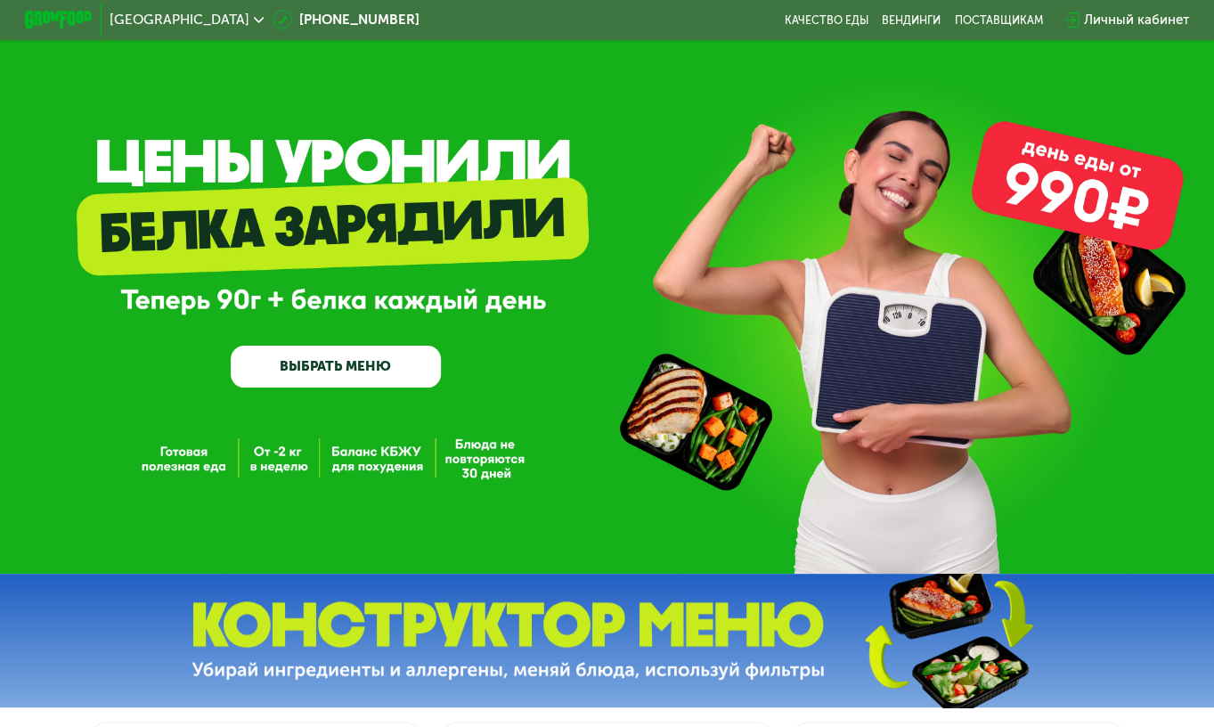
click at [320, 368] on link "ВЫБРАТЬ МЕНЮ" at bounding box center [336, 367] width 210 height 42
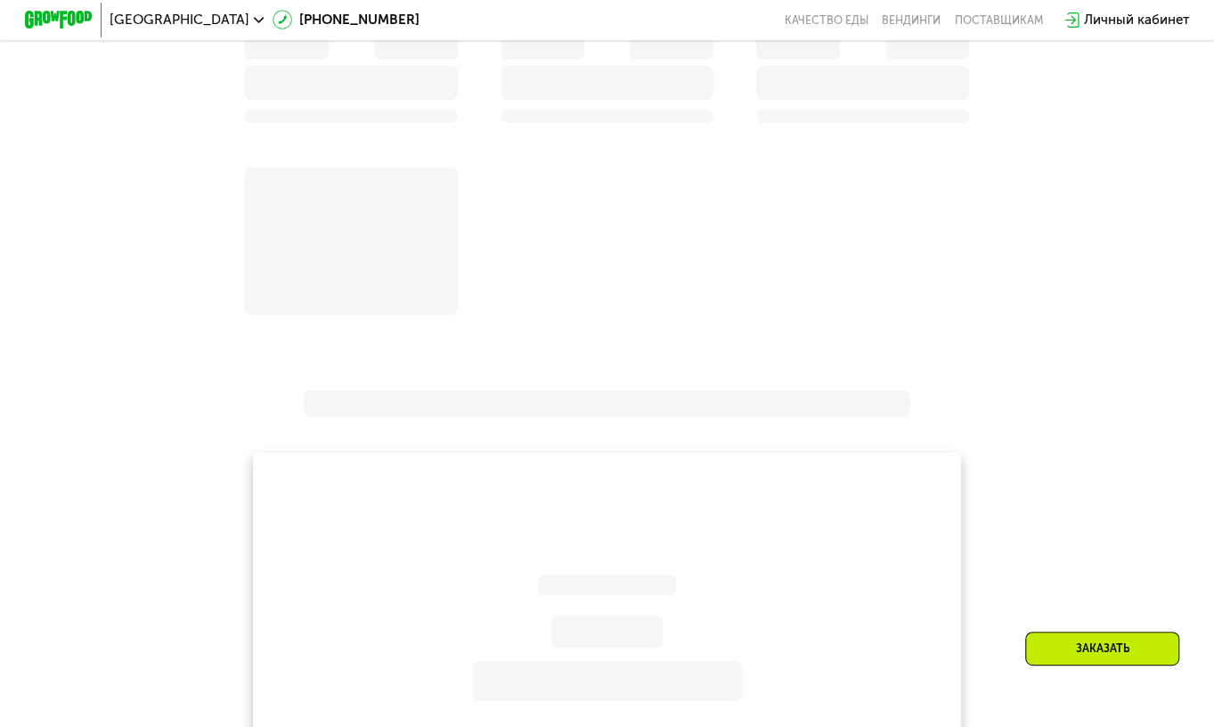
scroll to position [1469, 0]
click at [535, 595] on div at bounding box center [607, 644] width 270 height 377
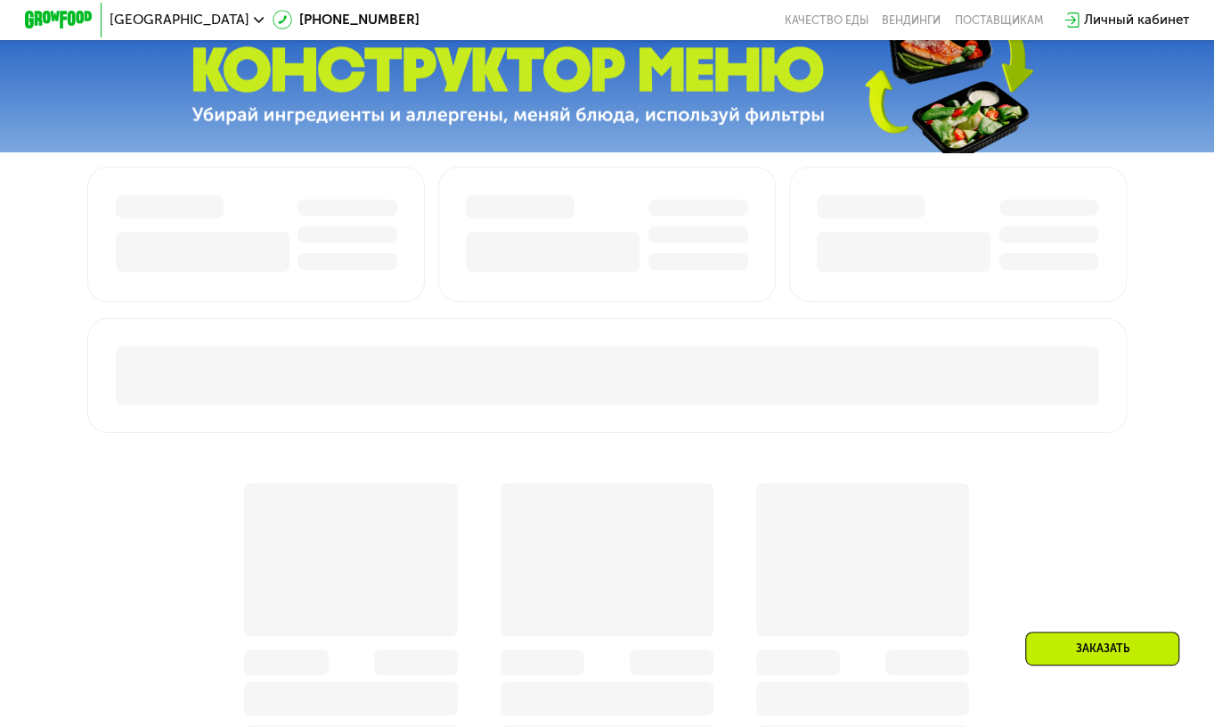
click at [535, 595] on div at bounding box center [608, 612] width 214 height 259
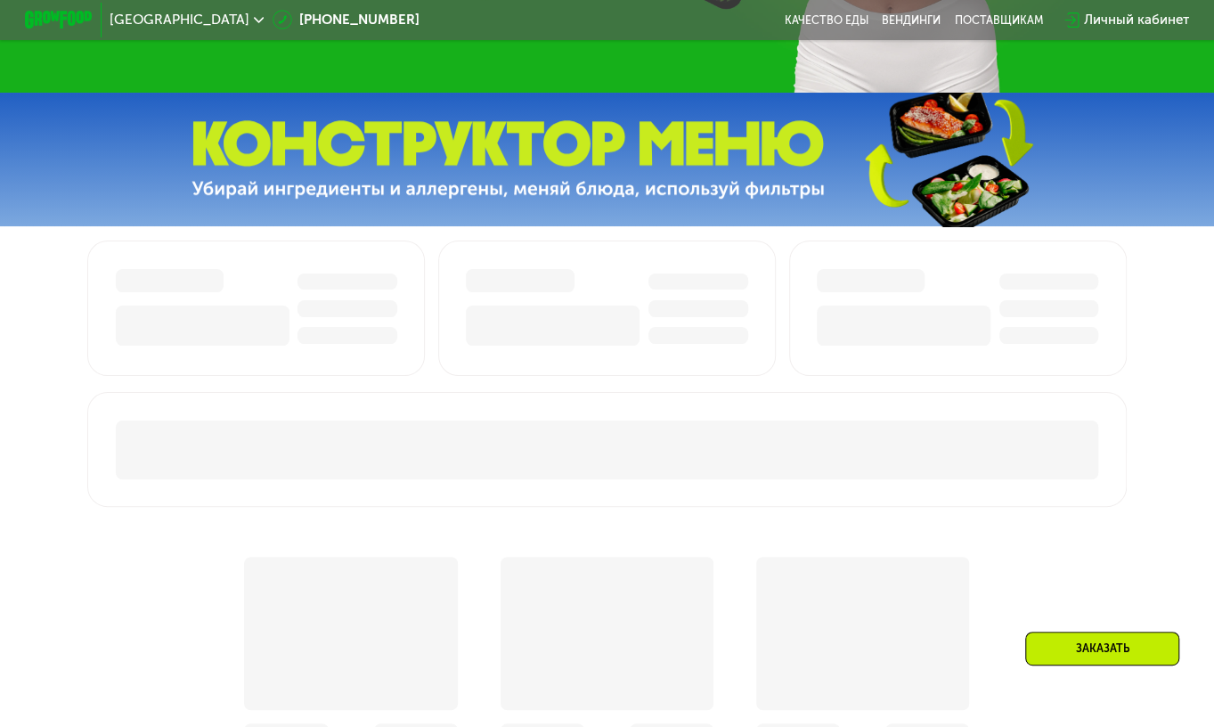
click at [535, 595] on div at bounding box center [608, 633] width 214 height 153
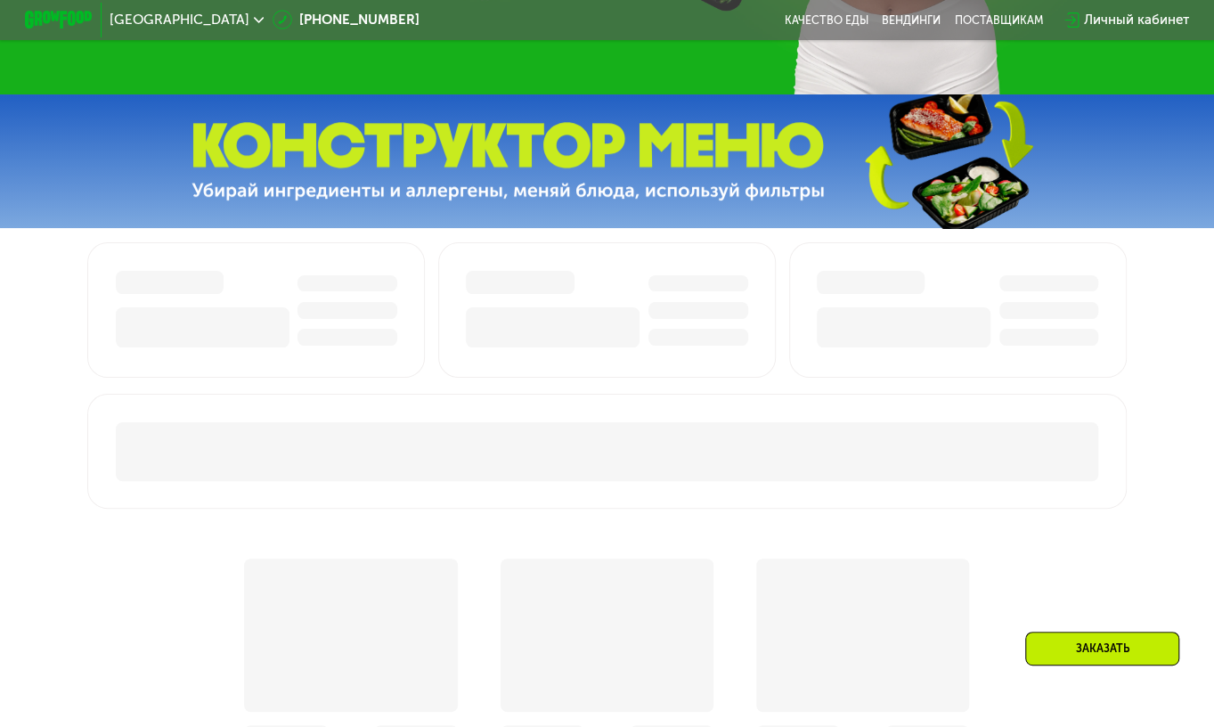
scroll to position [478, 0]
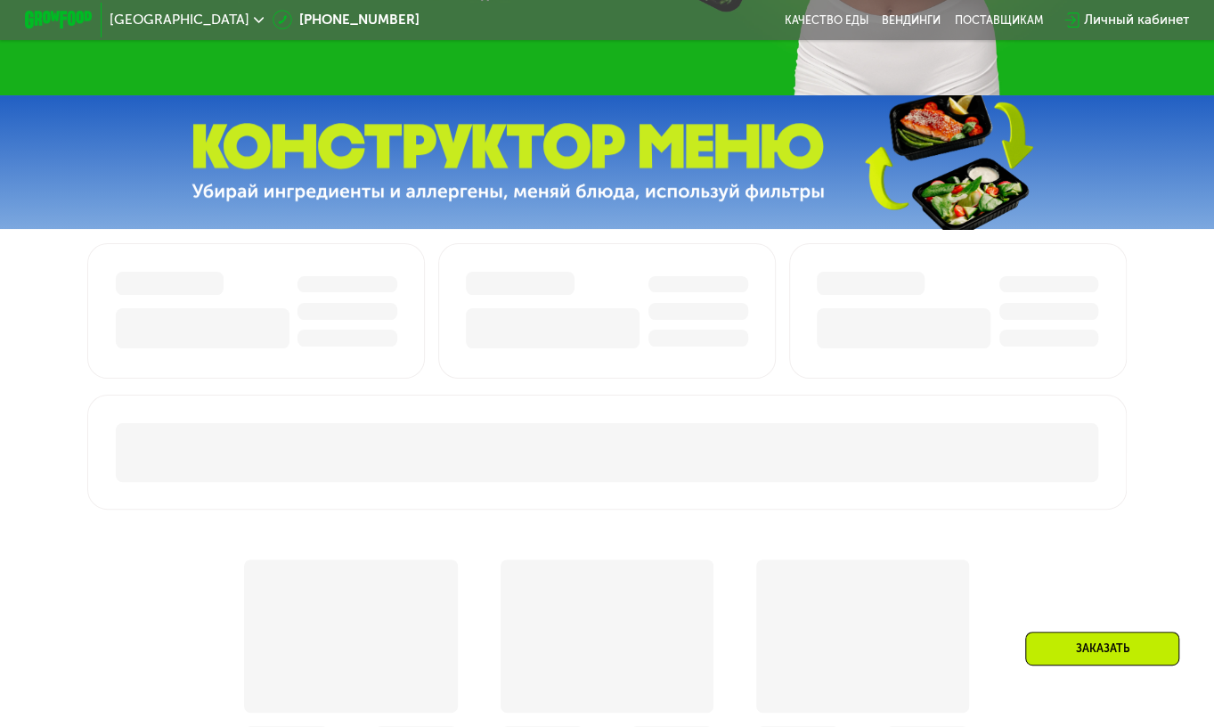
click at [622, 609] on div at bounding box center [608, 635] width 214 height 153
click at [672, 152] on img at bounding box center [507, 162] width 633 height 79
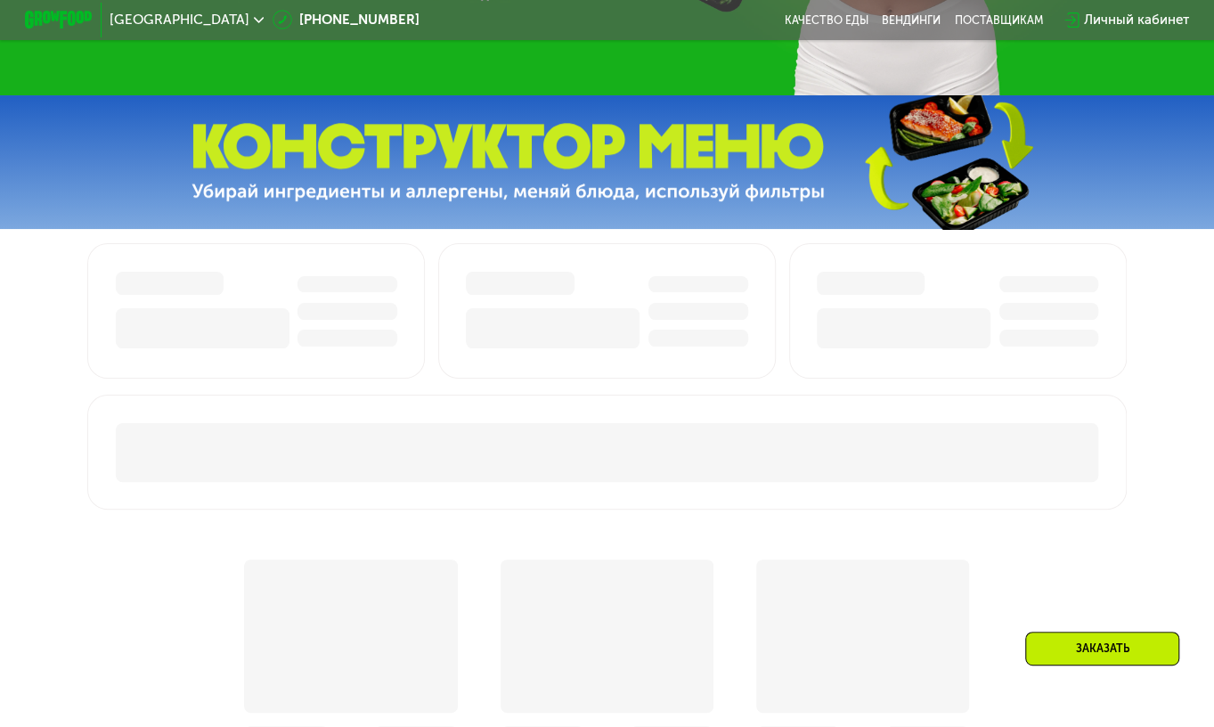
drag, startPoint x: 672, startPoint y: 152, endPoint x: 890, endPoint y: 143, distance: 217.5
click at [890, 143] on div at bounding box center [607, 162] width 1214 height 134
click at [890, 143] on img at bounding box center [947, 162] width 265 height 141
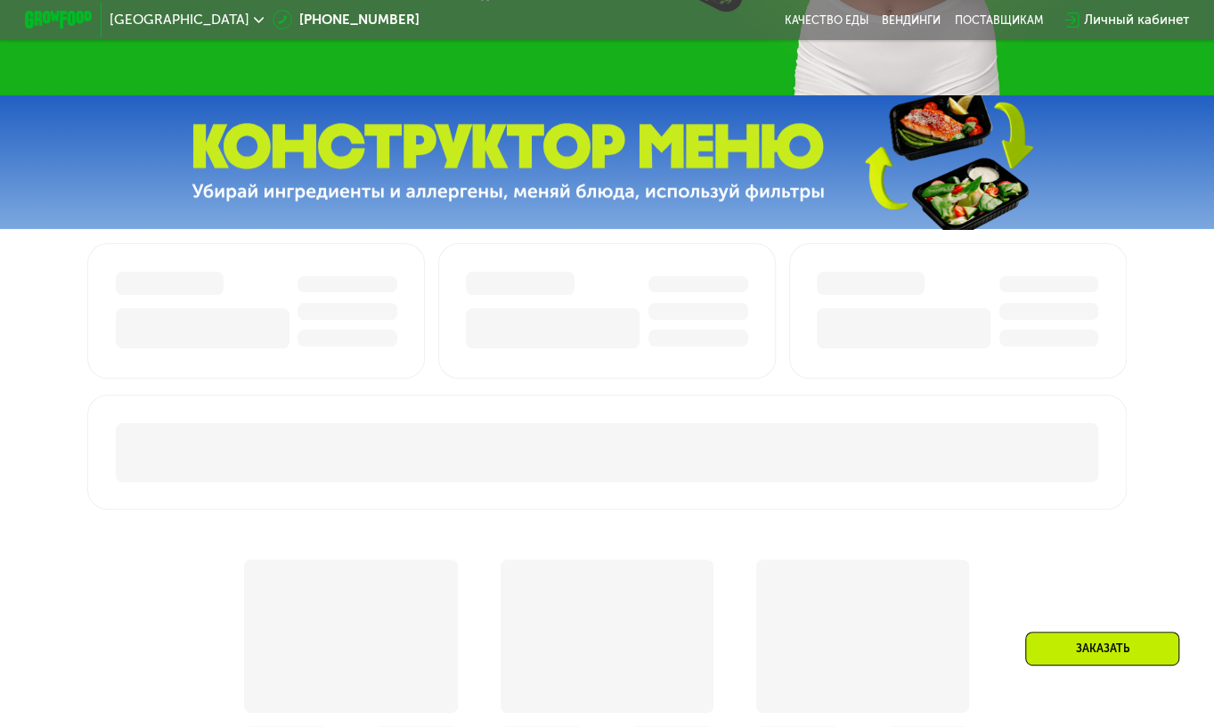
click at [890, 143] on img at bounding box center [947, 162] width 265 height 141
click at [710, 192] on img at bounding box center [507, 162] width 633 height 79
click at [477, 171] on img at bounding box center [507, 162] width 633 height 79
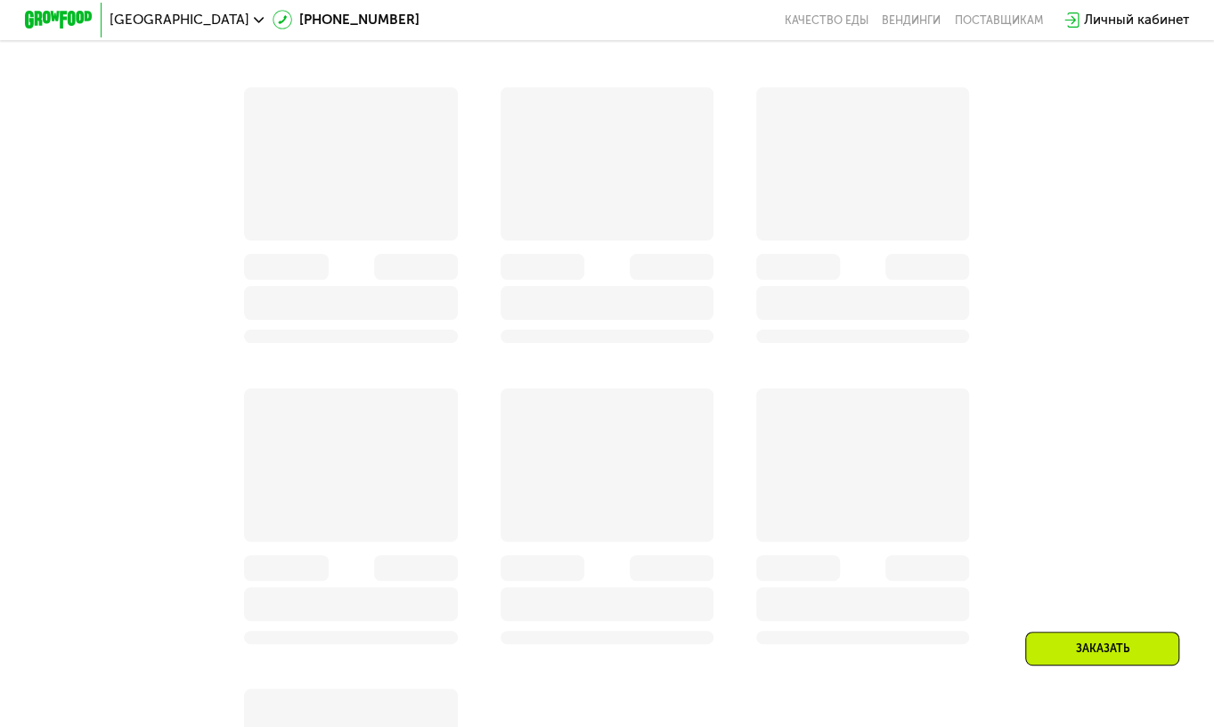
scroll to position [949, 0]
click at [385, 180] on div at bounding box center [351, 164] width 214 height 153
